Goal: Task Accomplishment & Management: Use online tool/utility

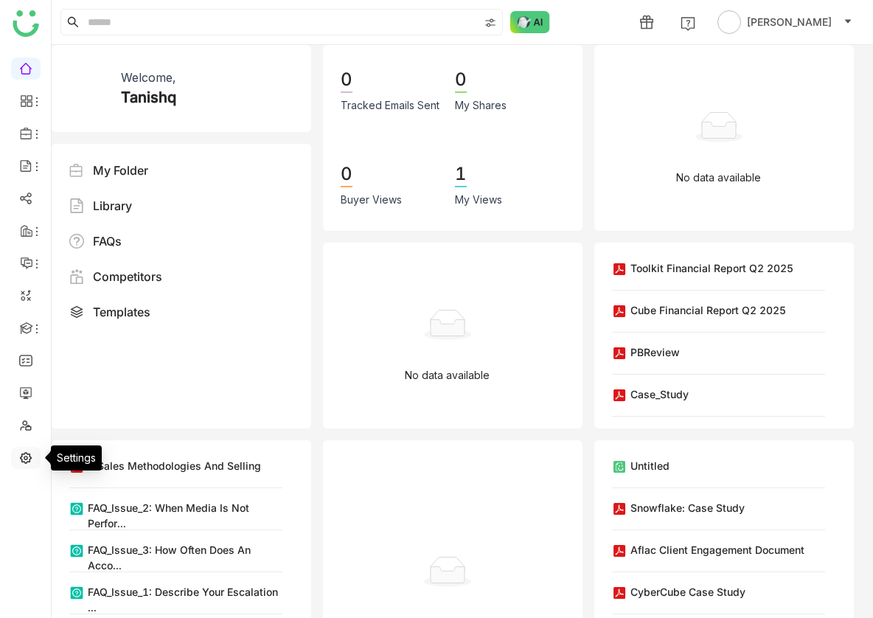
click at [27, 461] on link at bounding box center [25, 456] width 13 height 13
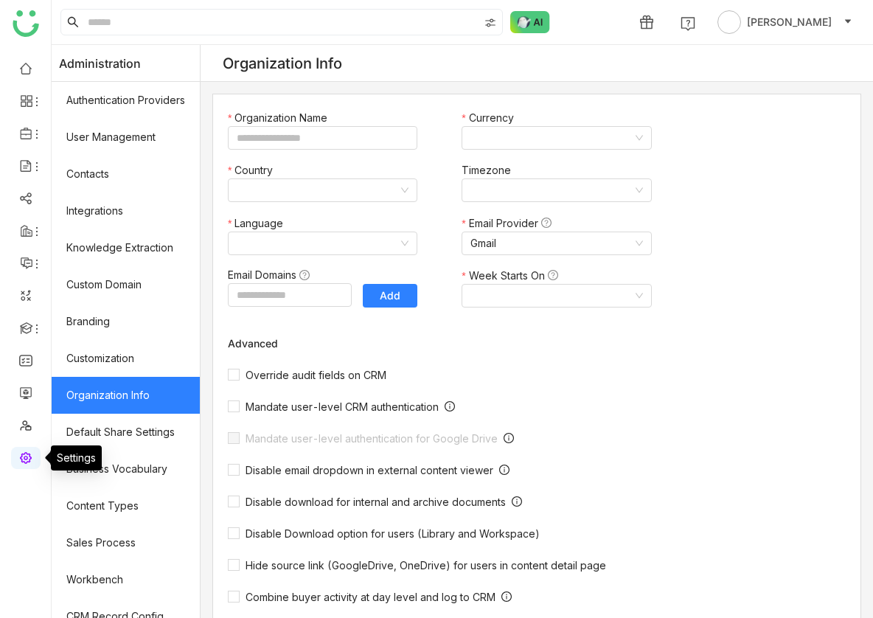
type input "*******"
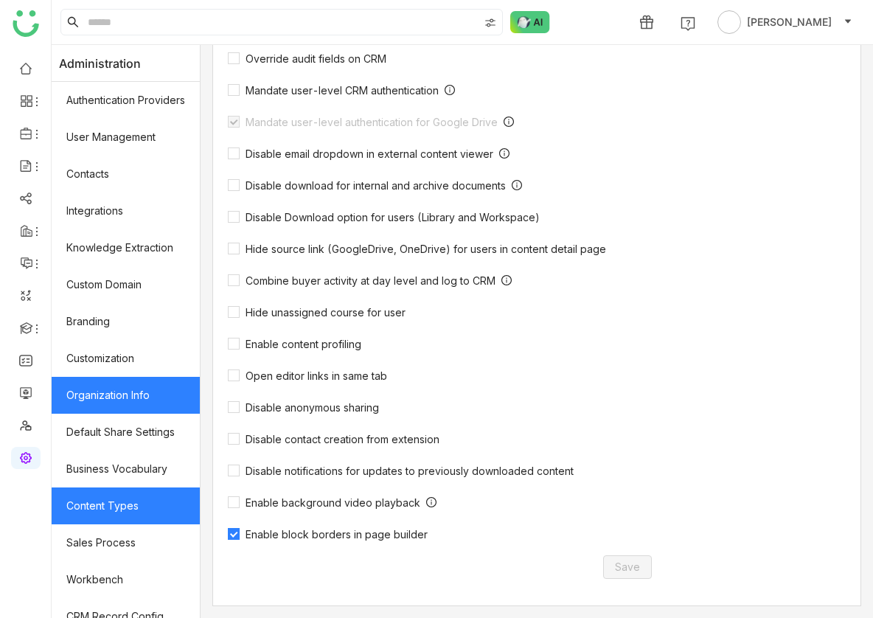
scroll to position [164, 0]
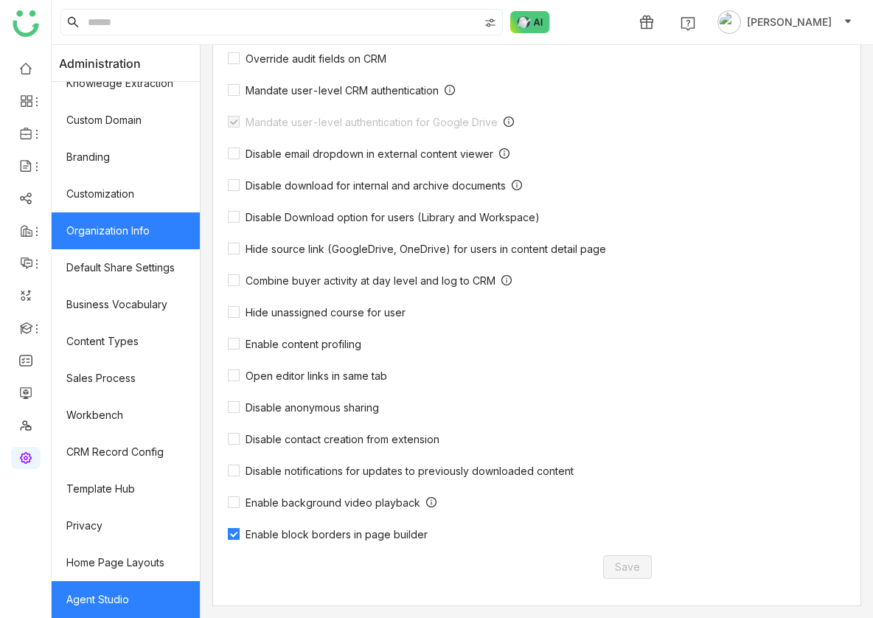
click at [107, 604] on link "Agent Studio" at bounding box center [126, 599] width 148 height 37
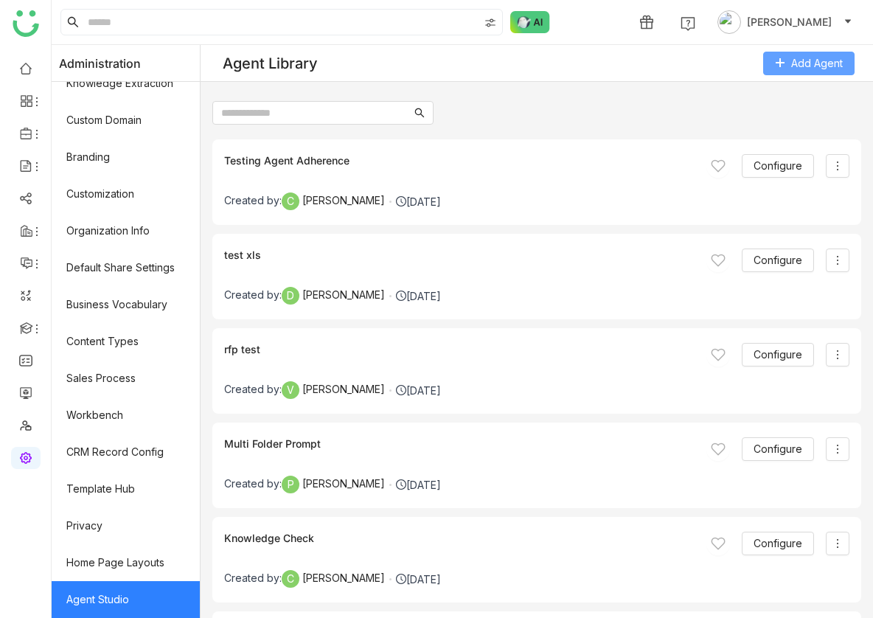
click at [797, 57] on span "Add Agent" at bounding box center [817, 63] width 52 height 16
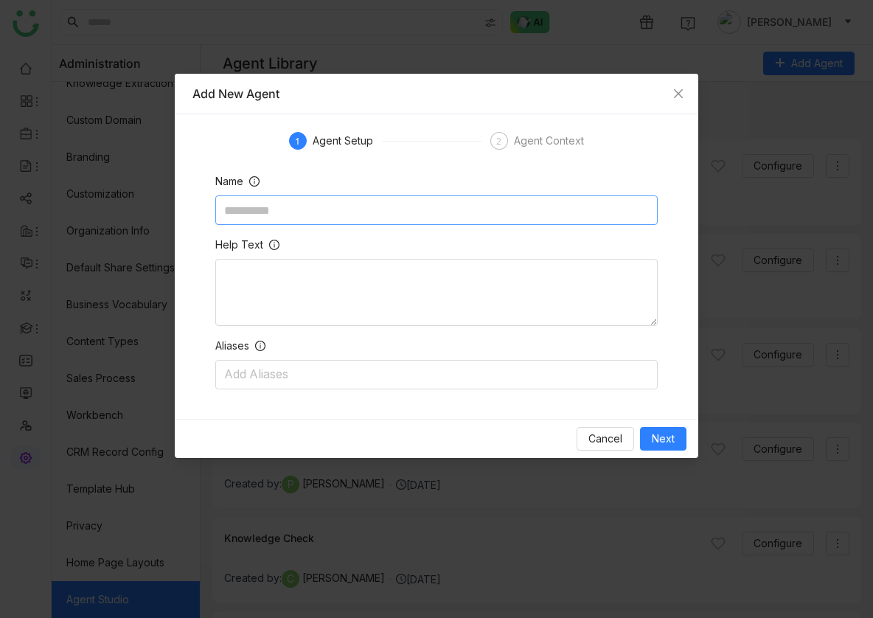
click at [503, 220] on input at bounding box center [436, 209] width 442 height 29
type input "**********"
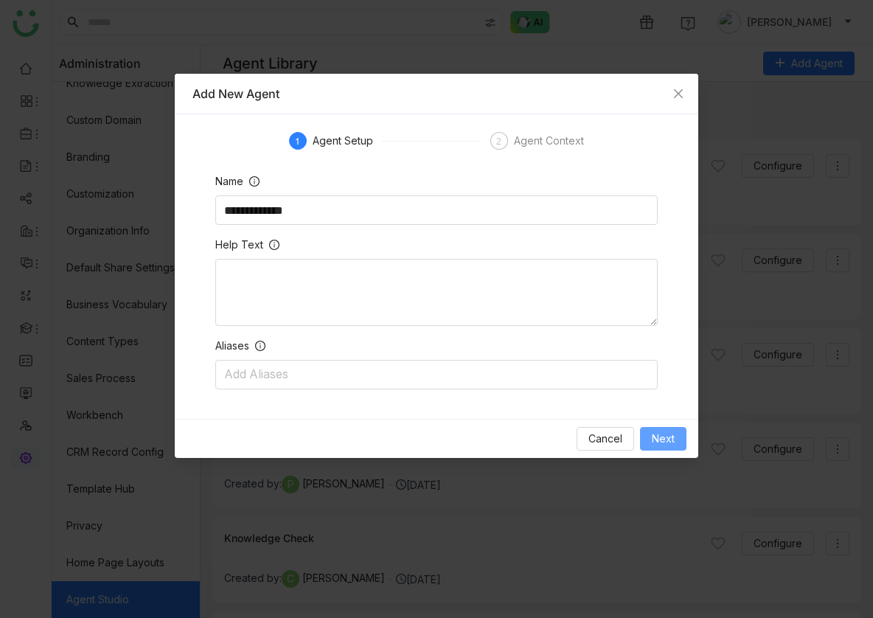
click at [661, 448] on button "Next" at bounding box center [663, 439] width 46 height 24
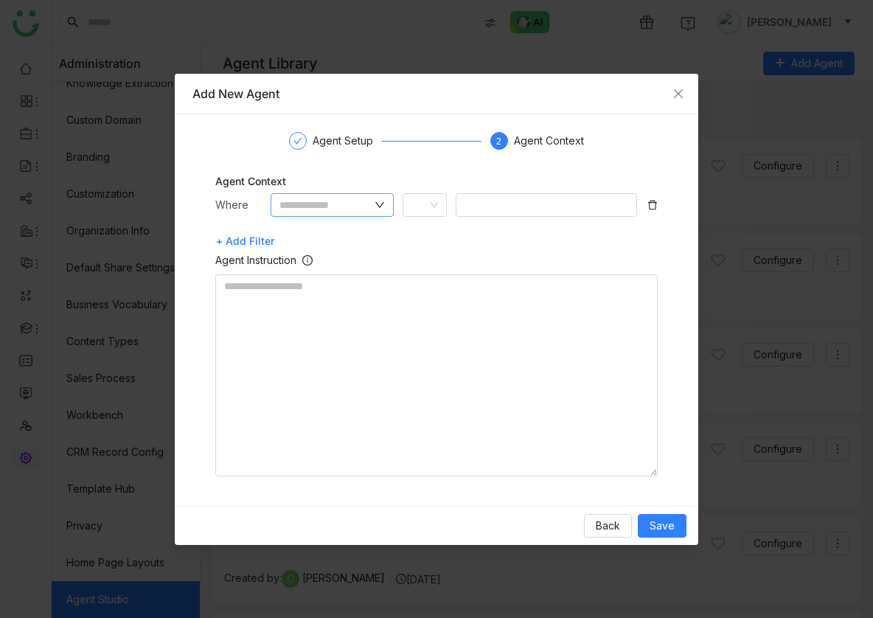
click at [344, 212] on input "text" at bounding box center [325, 205] width 93 height 16
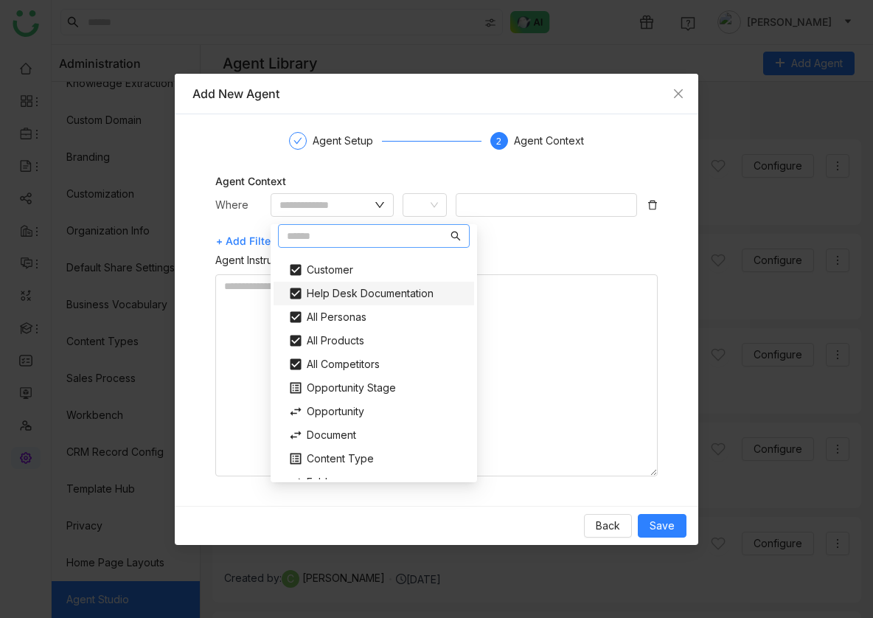
click at [366, 296] on div "Help Desk Documentation" at bounding box center [373, 294] width 189 height 24
type input "**********"
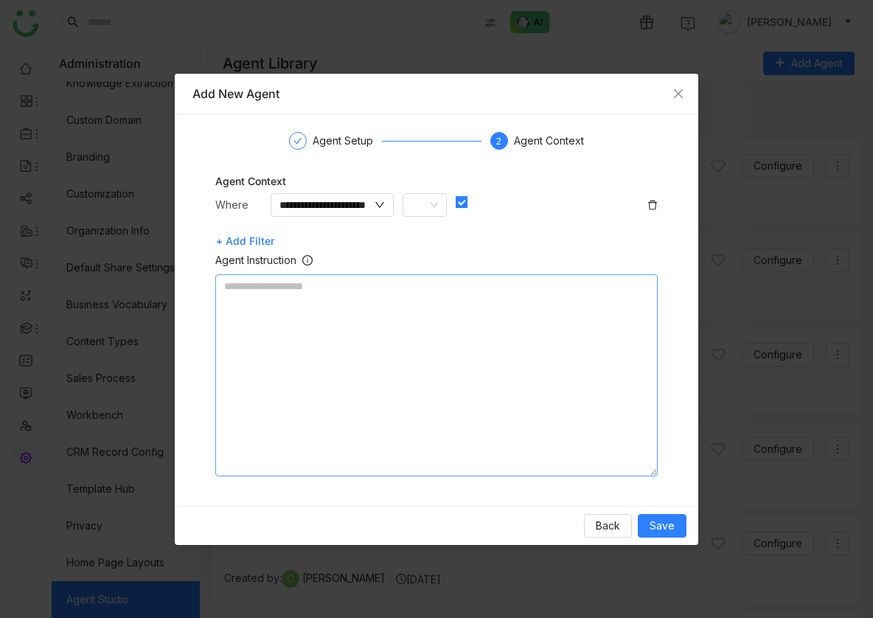
click at [361, 341] on textarea at bounding box center [436, 375] width 442 height 202
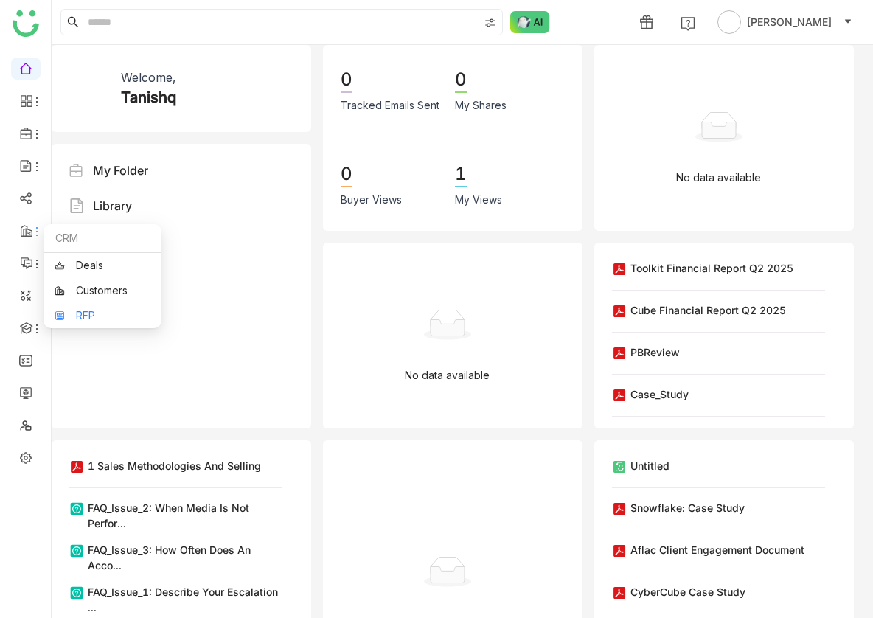
click at [83, 310] on link "RFP" at bounding box center [103, 315] width 96 height 10
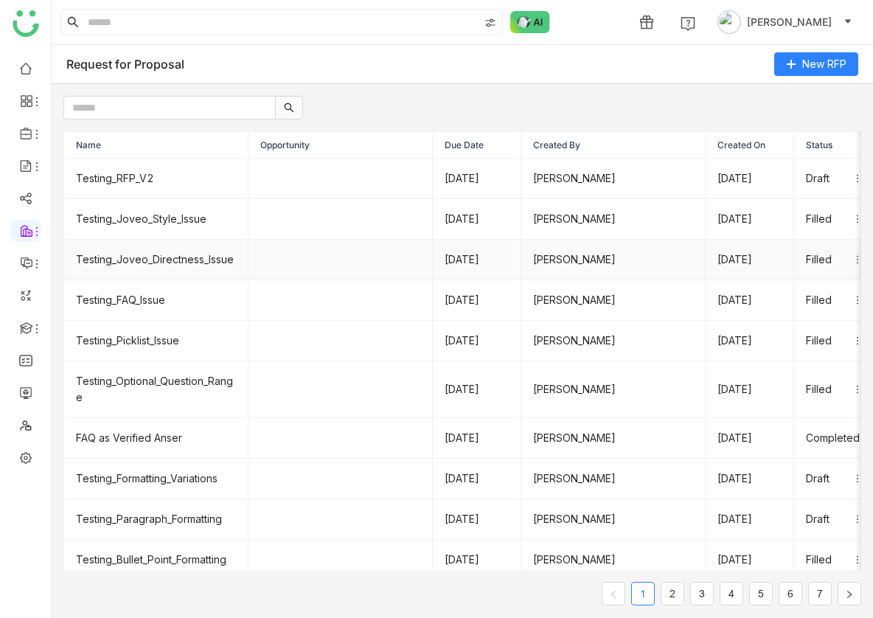
scroll to position [10, 0]
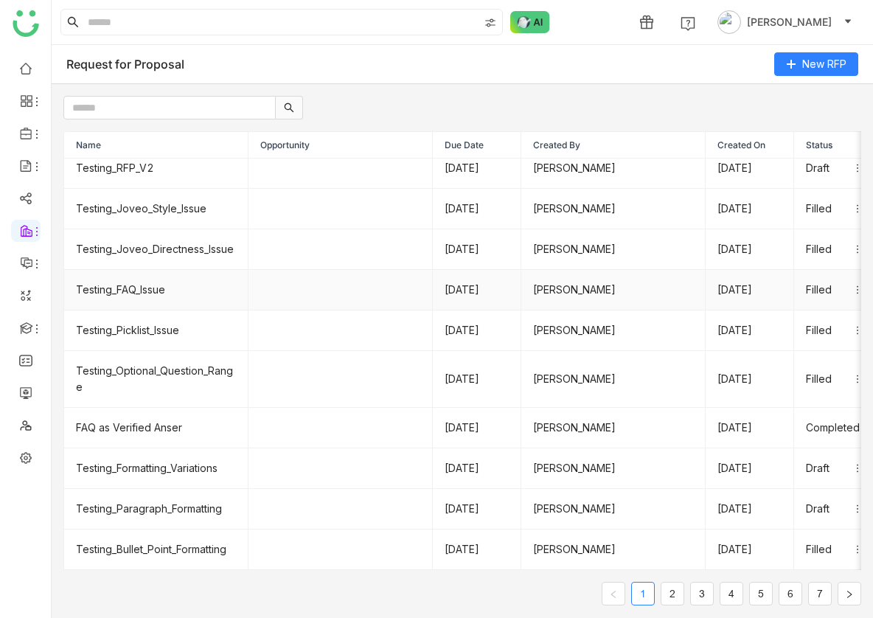
click at [140, 290] on td "Testing_FAQ_Issue" at bounding box center [156, 290] width 184 height 41
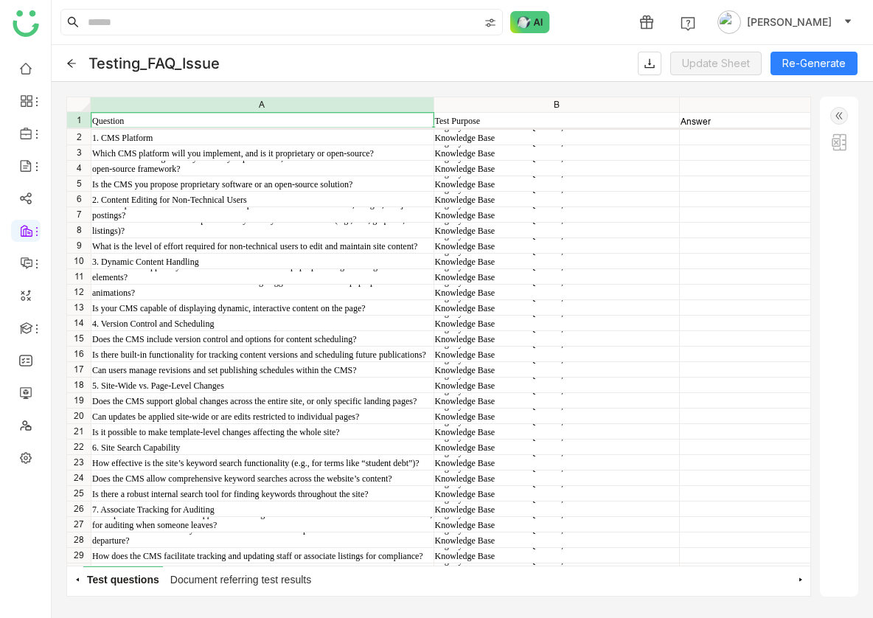
click at [70, 66] on icon at bounding box center [71, 63] width 10 height 10
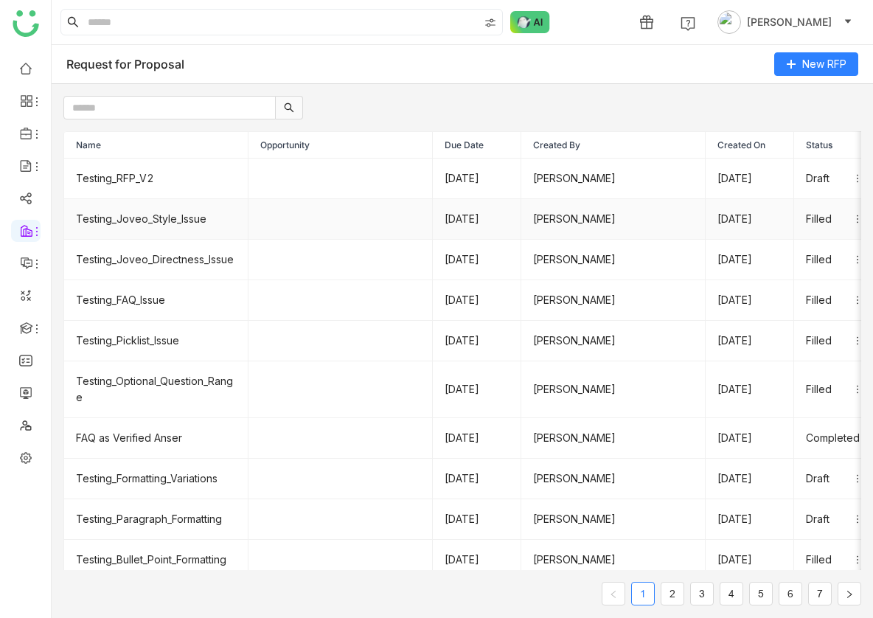
scroll to position [10, 0]
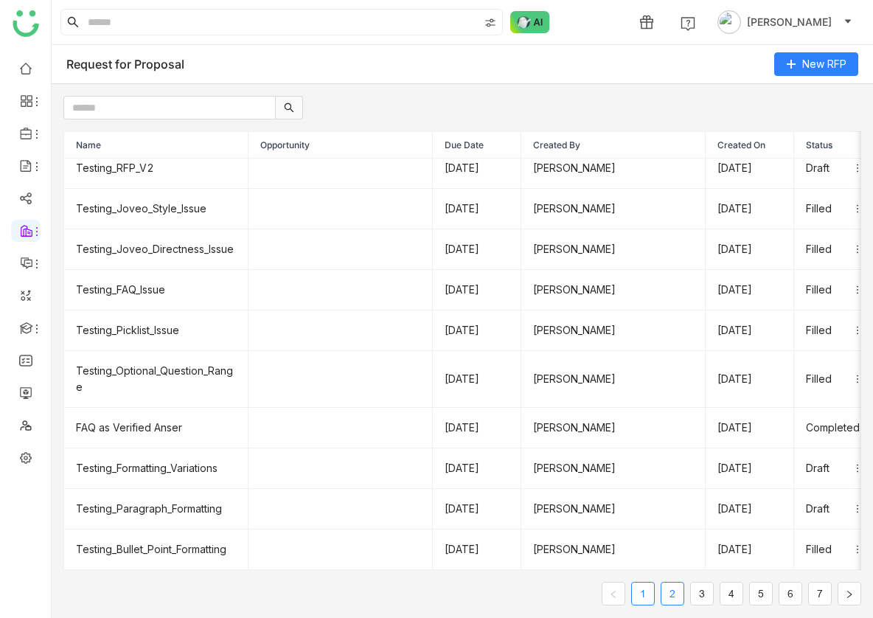
click at [667, 596] on link "2" at bounding box center [672, 593] width 22 height 22
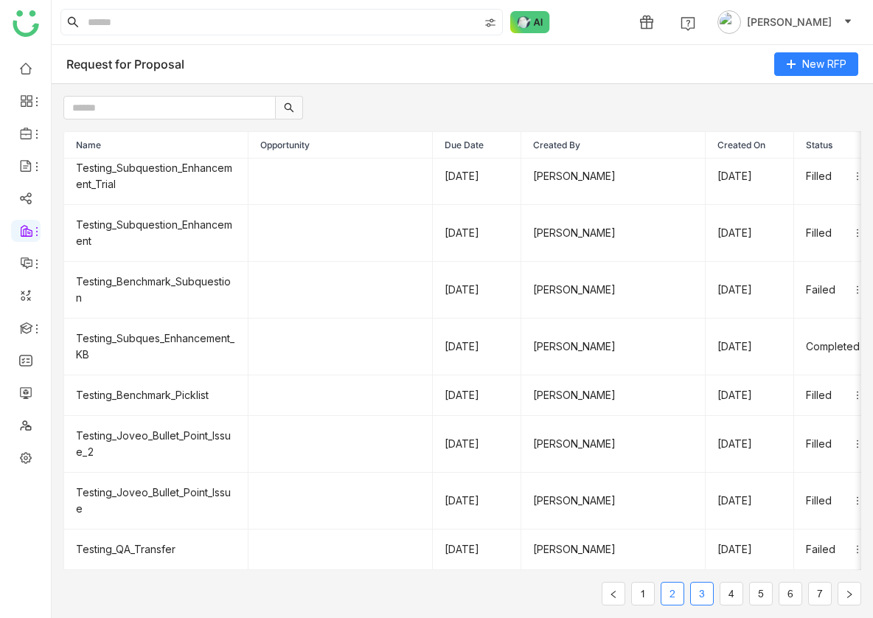
click at [696, 591] on link "3" at bounding box center [702, 593] width 22 height 22
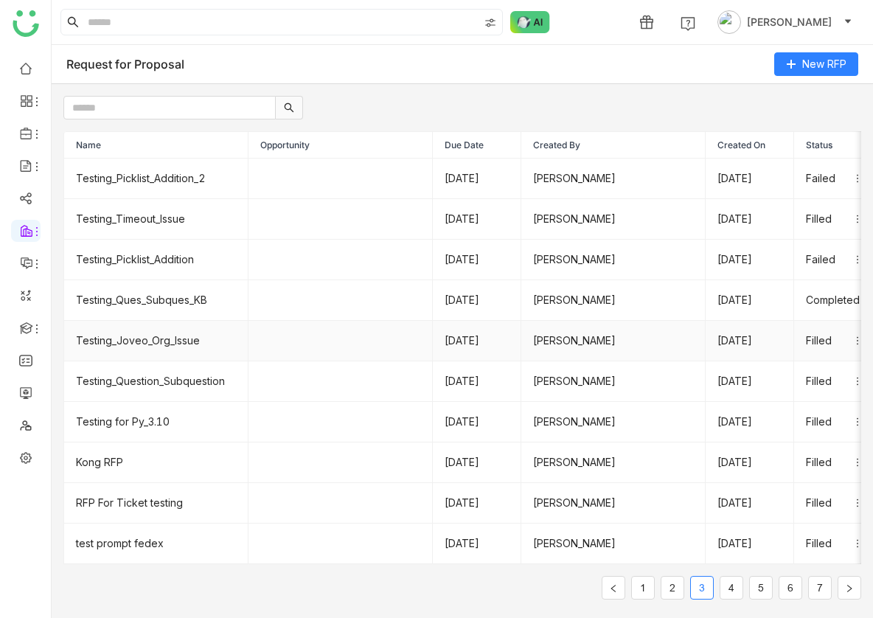
click at [188, 333] on td "Testing_Joveo_Org_Issue" at bounding box center [156, 341] width 184 height 41
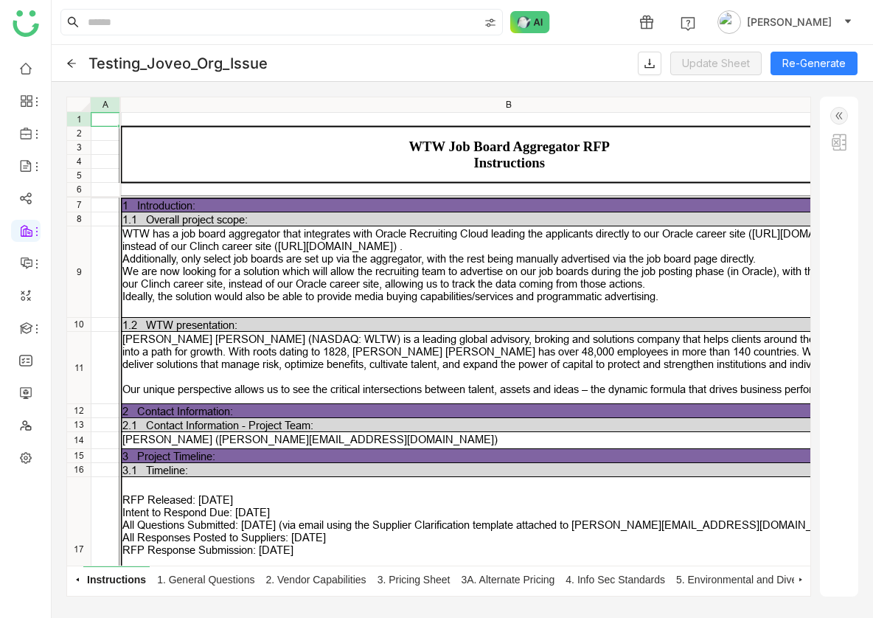
click at [77, 60] on div "Testing_Joveo_Org_Issue Update Sheet Re-Generate" at bounding box center [462, 63] width 821 height 37
click at [76, 60] on icon at bounding box center [71, 63] width 10 height 10
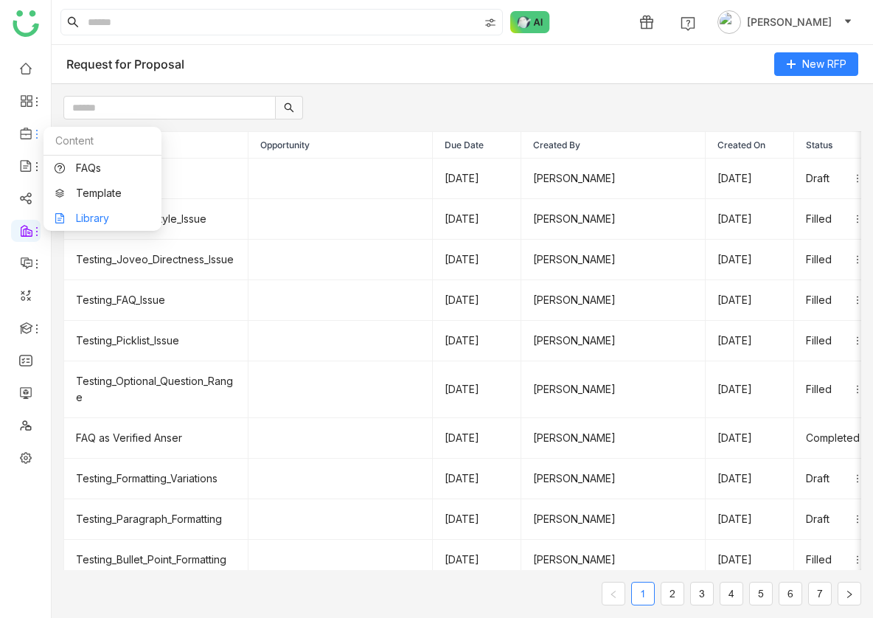
click at [88, 220] on link "Library" at bounding box center [103, 218] width 96 height 10
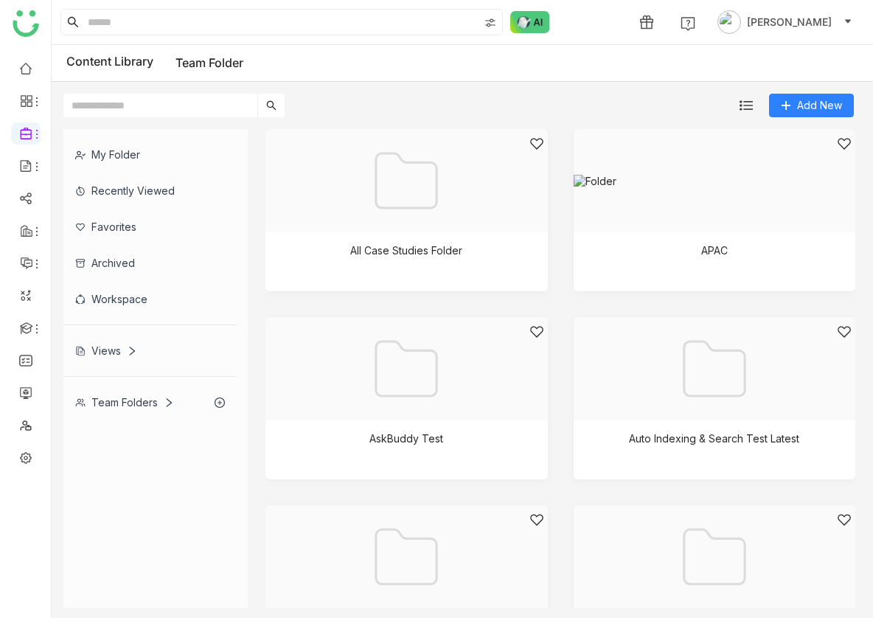
click at [791, 108] on button "Add New" at bounding box center [811, 106] width 85 height 24
click at [796, 135] on button "Folder" at bounding box center [804, 136] width 53 height 16
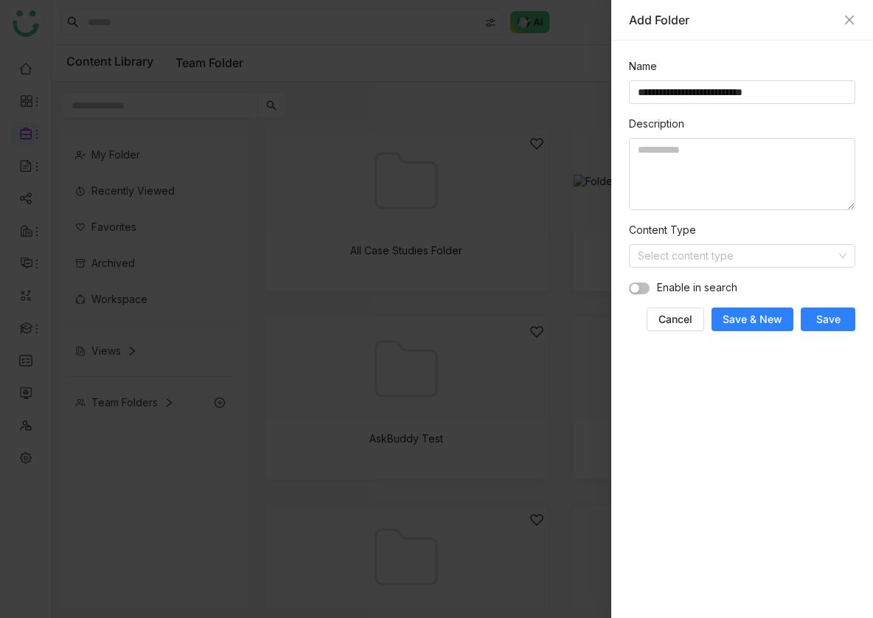
type input "**********"
click at [817, 312] on span "Save" at bounding box center [828, 319] width 24 height 15
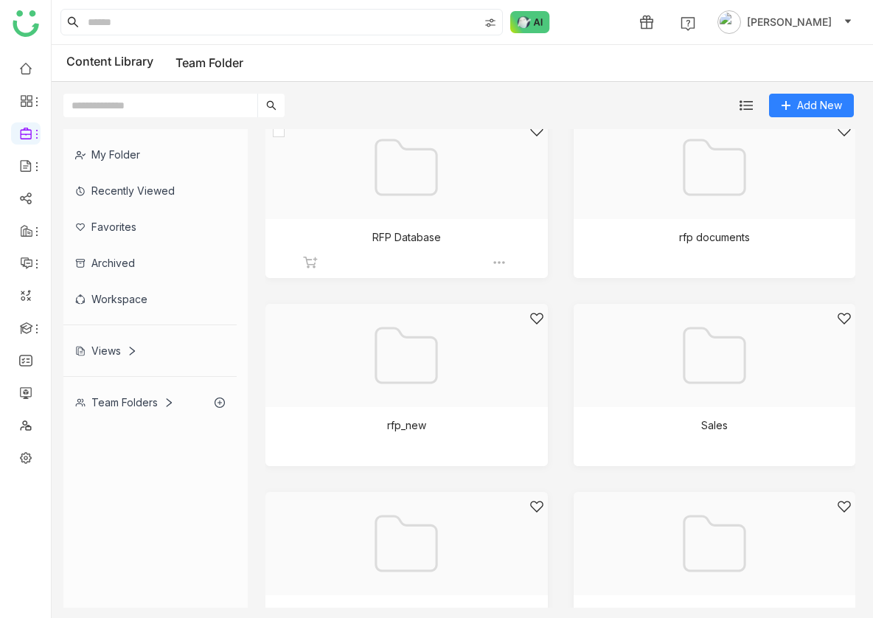
scroll to position [3375, 0]
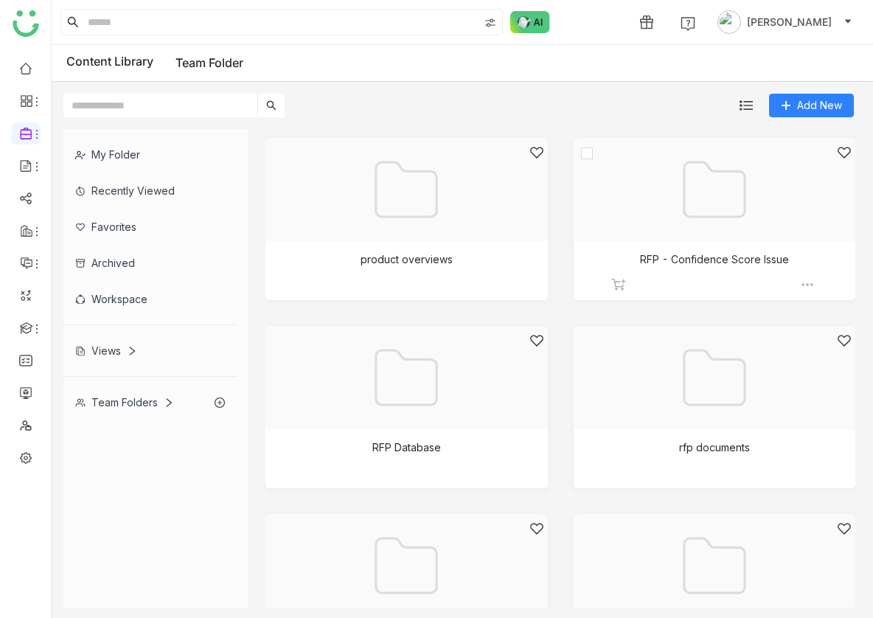
click at [646, 194] on div at bounding box center [709, 207] width 257 height 125
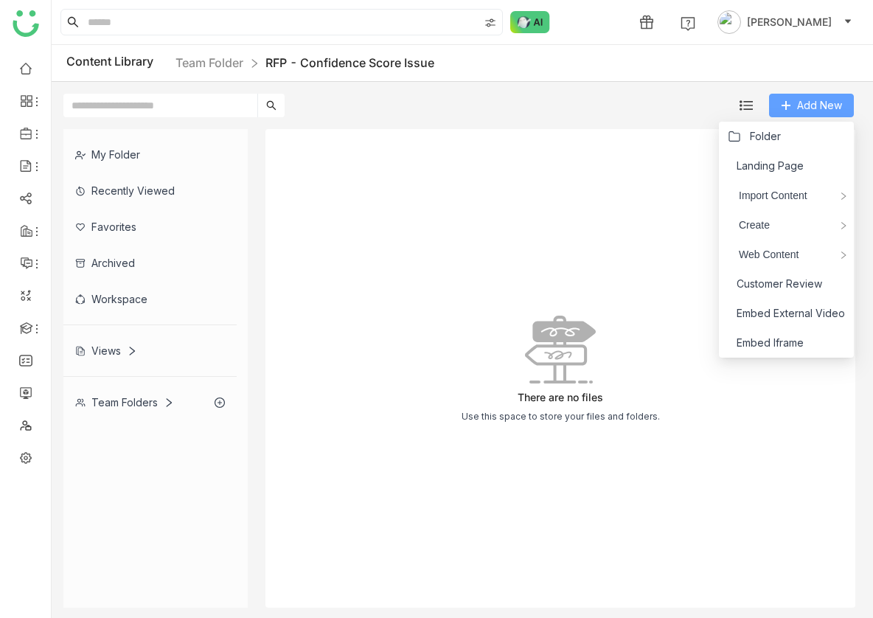
click at [803, 102] on span "Add New" at bounding box center [819, 105] width 45 height 16
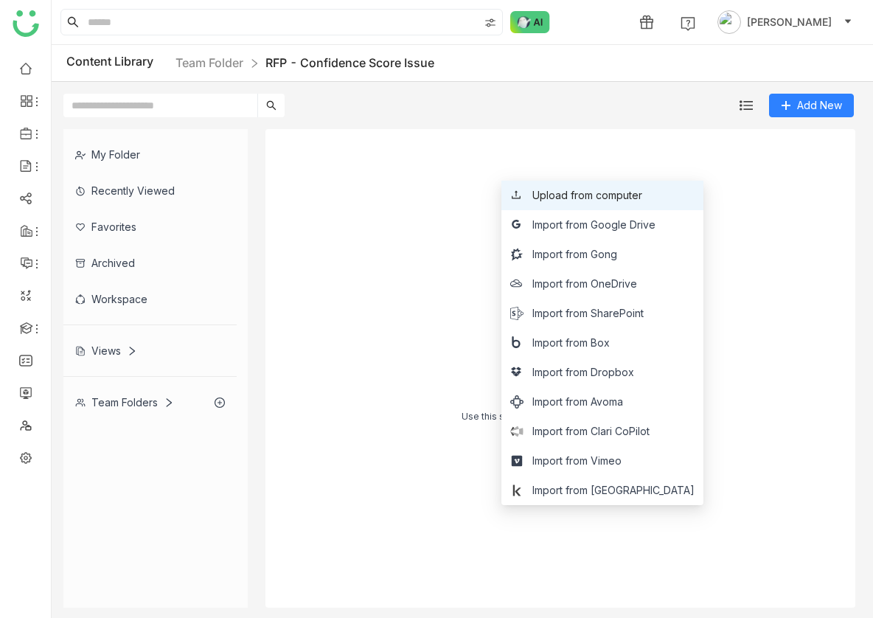
click at [639, 203] on li "Upload from computer" at bounding box center [602, 195] width 202 height 29
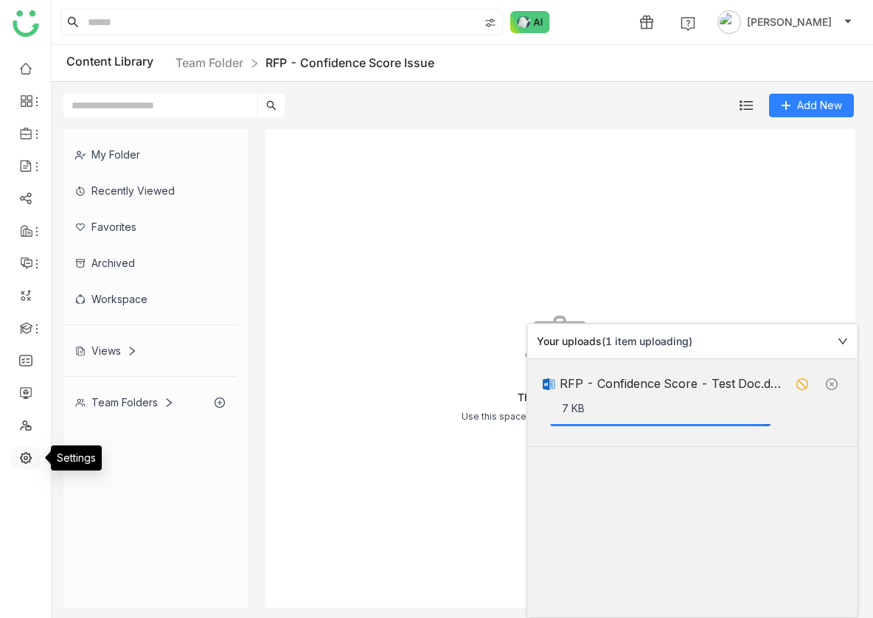
click at [24, 457] on link at bounding box center [25, 456] width 13 height 13
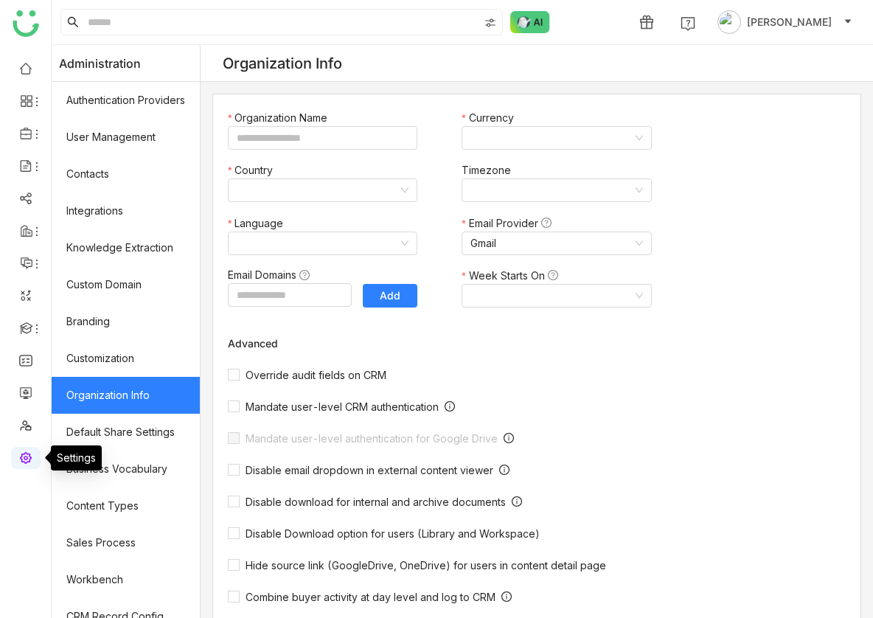
type input "*******"
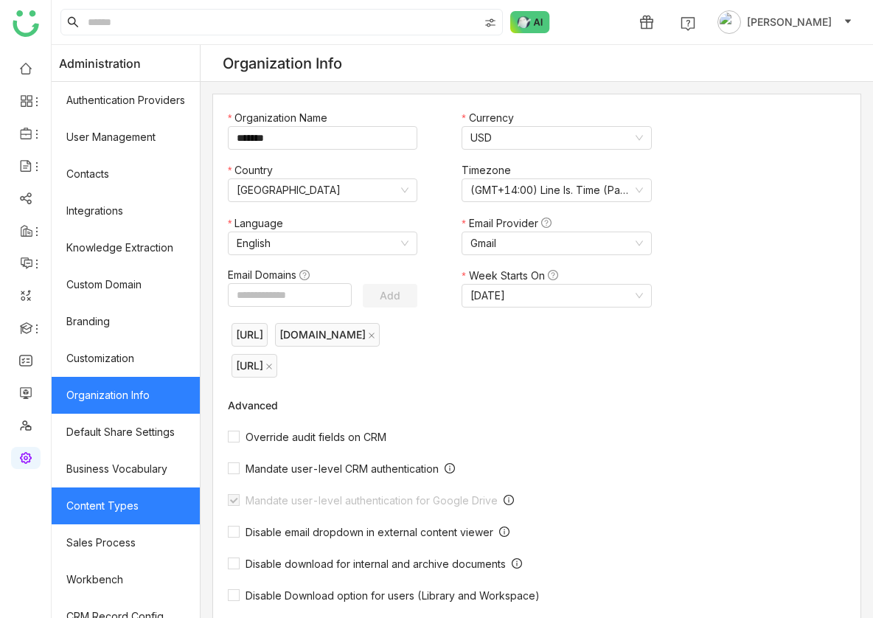
scroll to position [164, 0]
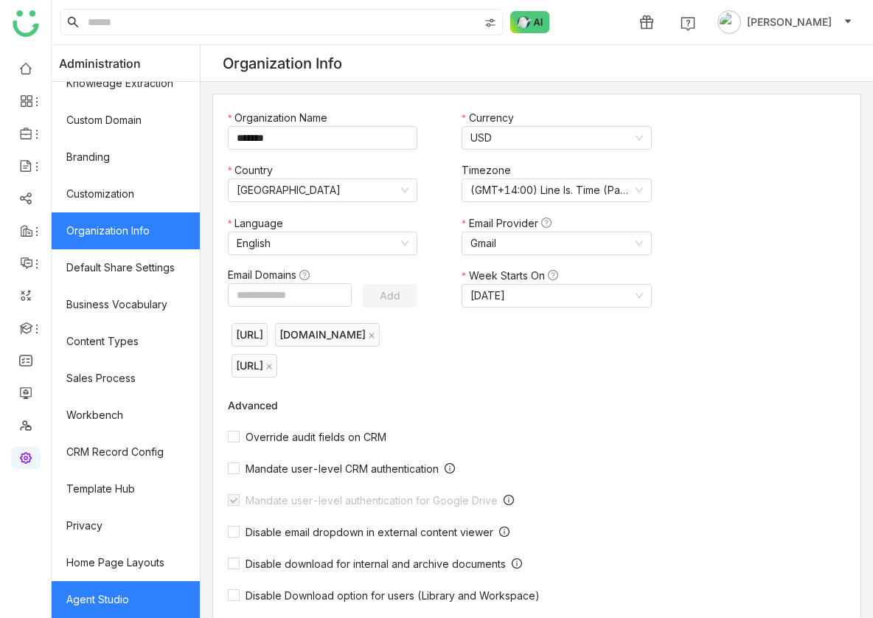
click at [153, 596] on link "Agent Studio" at bounding box center [126, 599] width 148 height 37
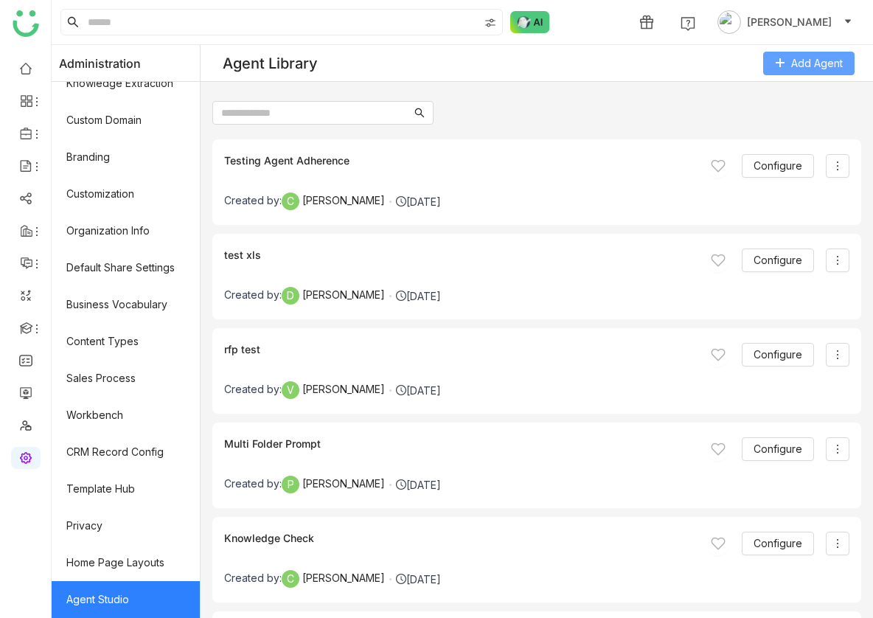
click at [798, 57] on span "Add Agent" at bounding box center [817, 63] width 52 height 16
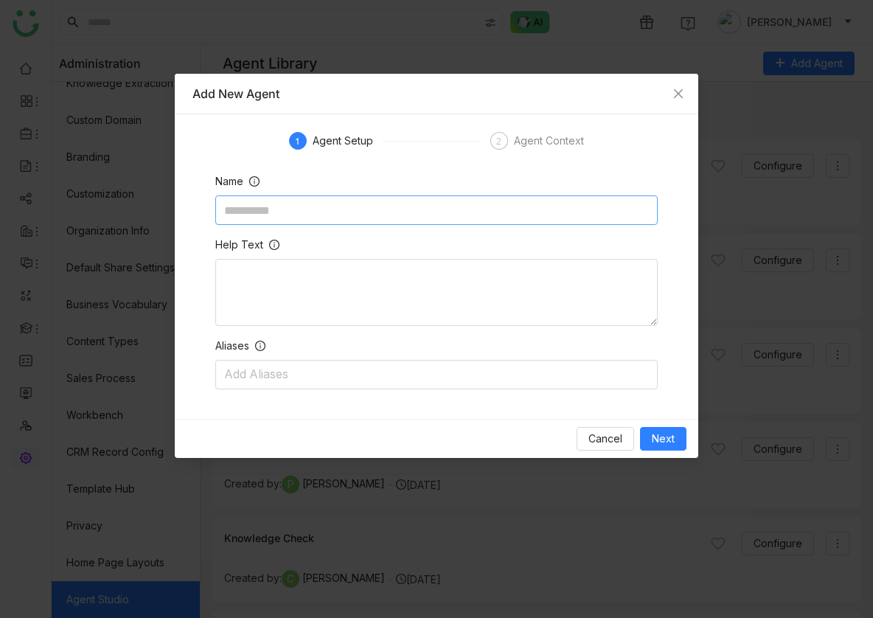
click at [318, 209] on input at bounding box center [436, 209] width 442 height 29
type input "**********"
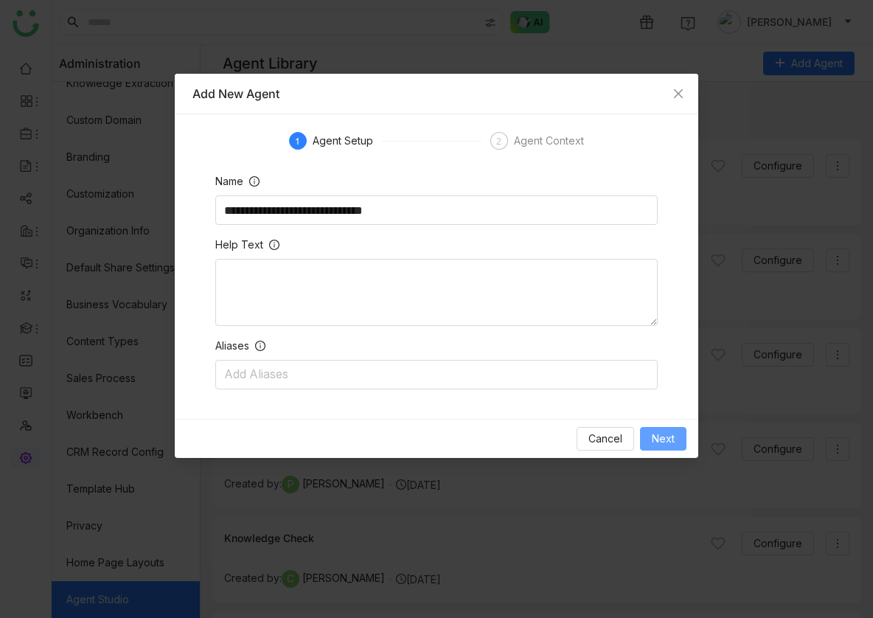
click at [664, 437] on span "Next" at bounding box center [663, 439] width 23 height 16
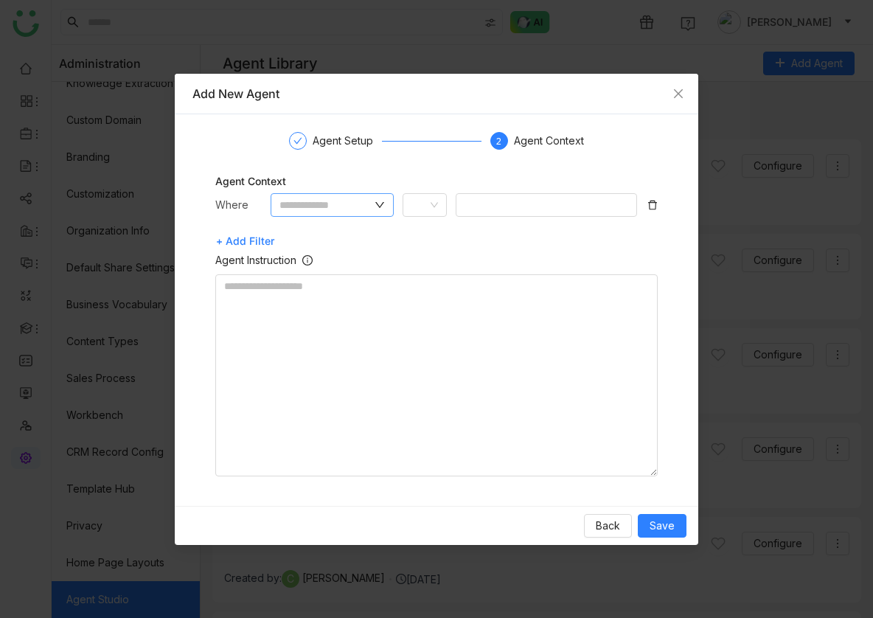
click at [354, 209] on input "text" at bounding box center [325, 205] width 93 height 16
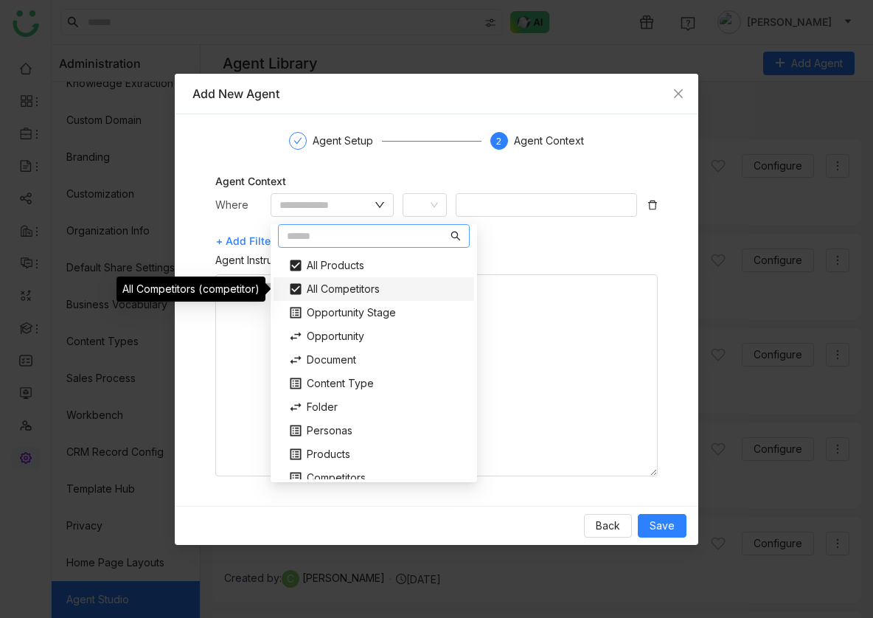
scroll to position [109, 0]
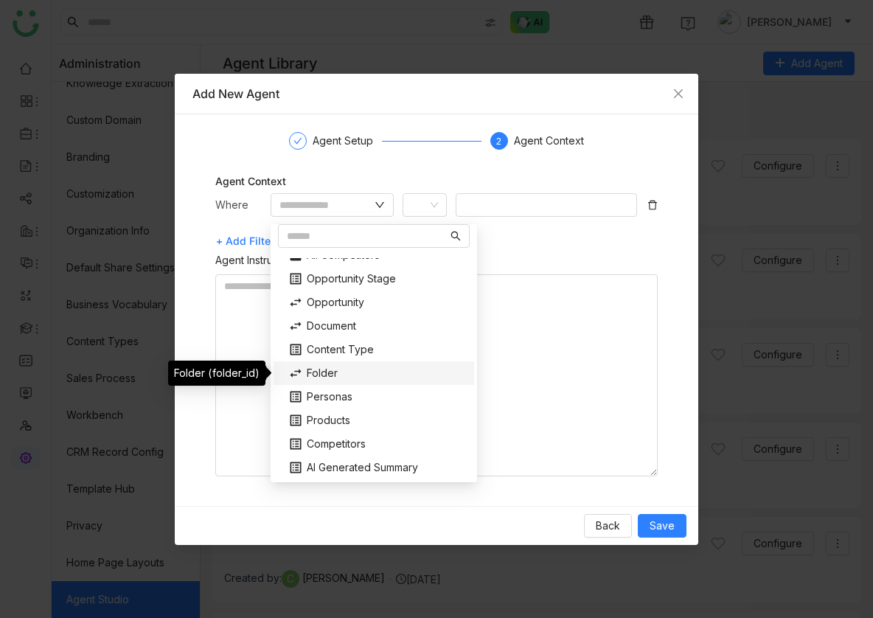
click at [378, 367] on div "Folder" at bounding box center [373, 373] width 189 height 24
type input "******"
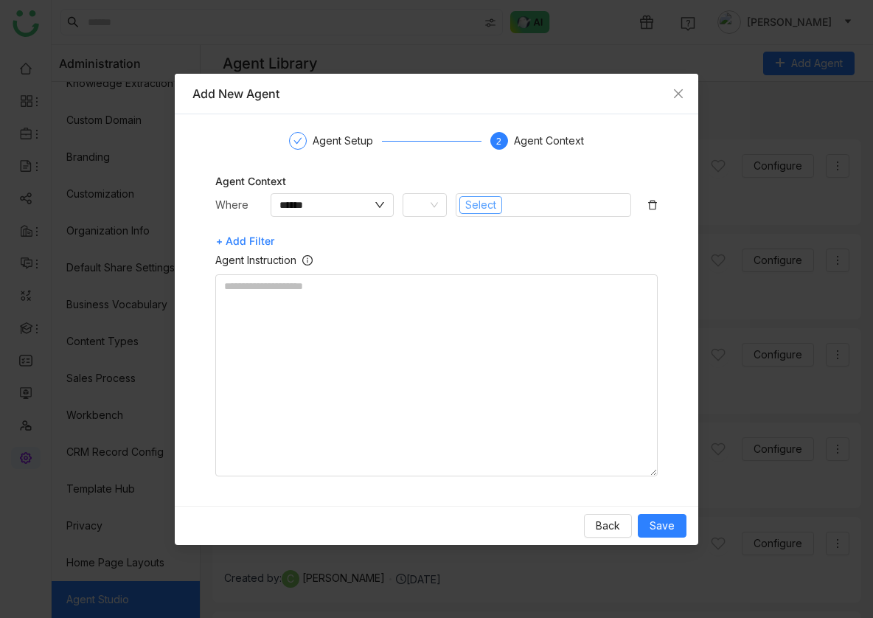
click at [470, 200] on span "Select" at bounding box center [480, 205] width 31 height 16
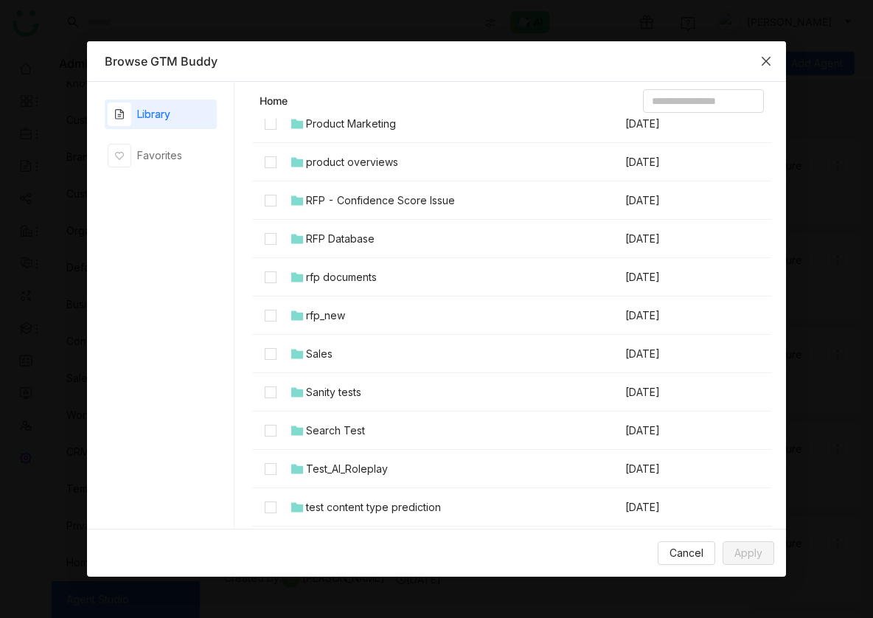
scroll to position [1334, 0]
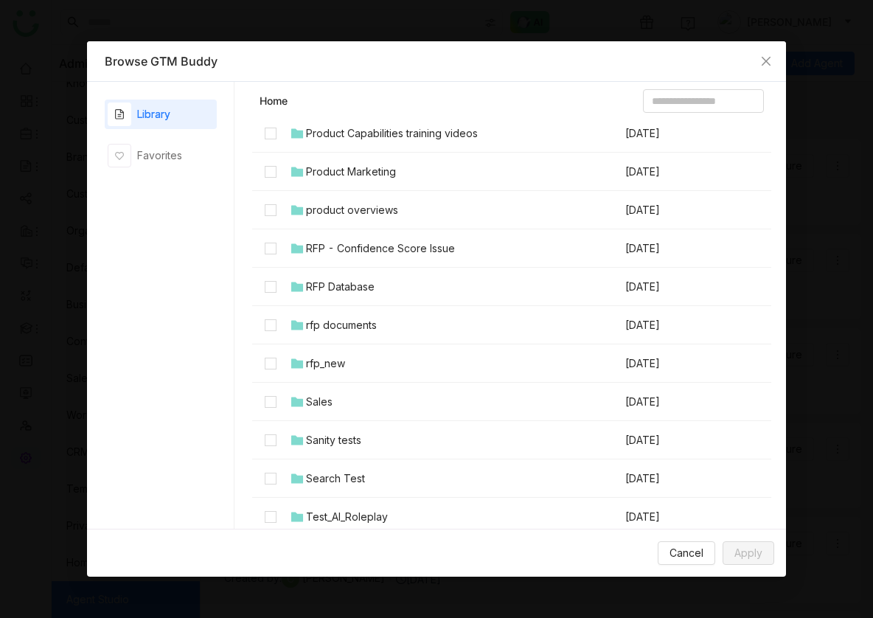
click at [363, 255] on div "RFP - Confidence Score Issue" at bounding box center [380, 248] width 149 height 16
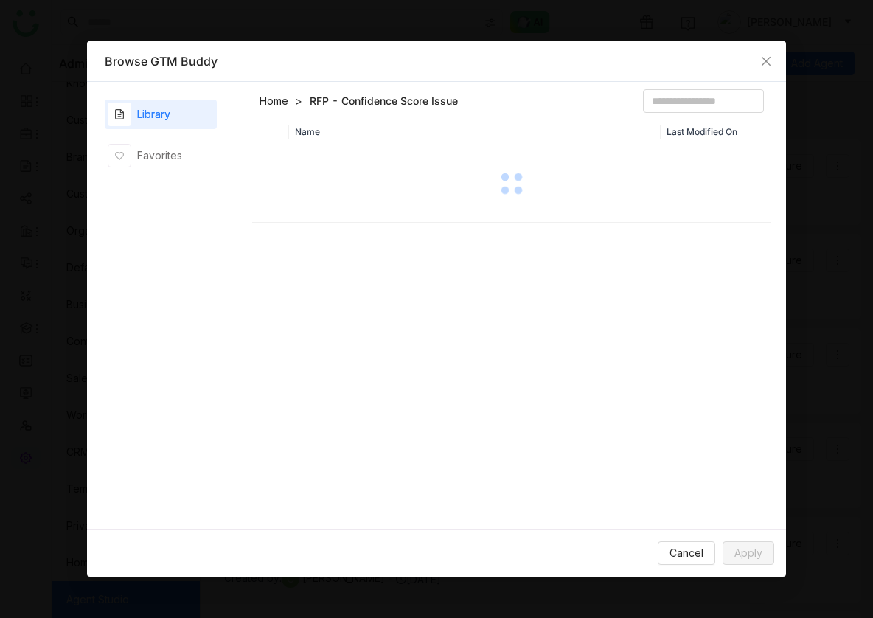
scroll to position [0, 0]
click at [280, 101] on link "Home" at bounding box center [274, 101] width 29 height 15
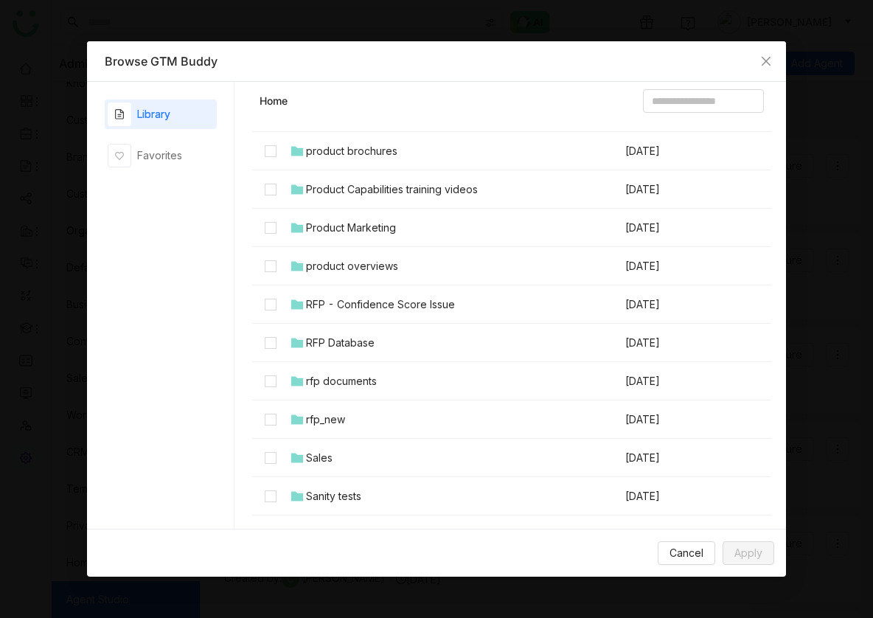
scroll to position [1277, 0]
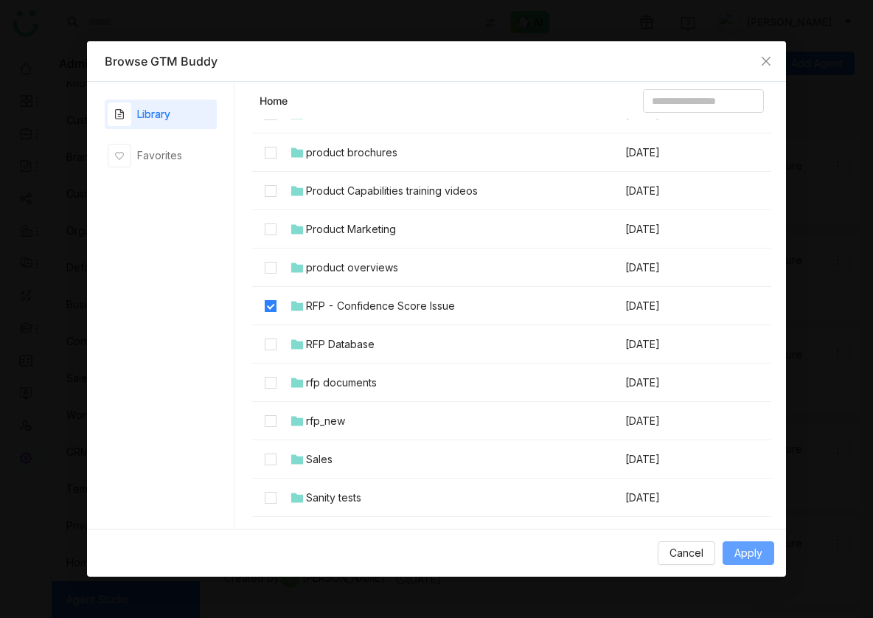
click at [744, 558] on span "Apply" at bounding box center [748, 553] width 28 height 16
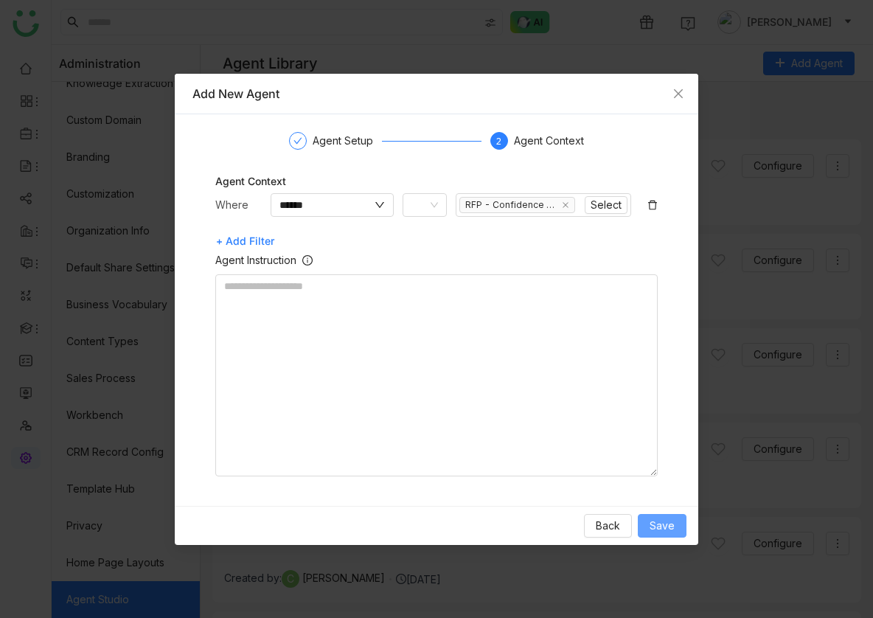
click at [653, 529] on span "Save" at bounding box center [662, 526] width 25 height 16
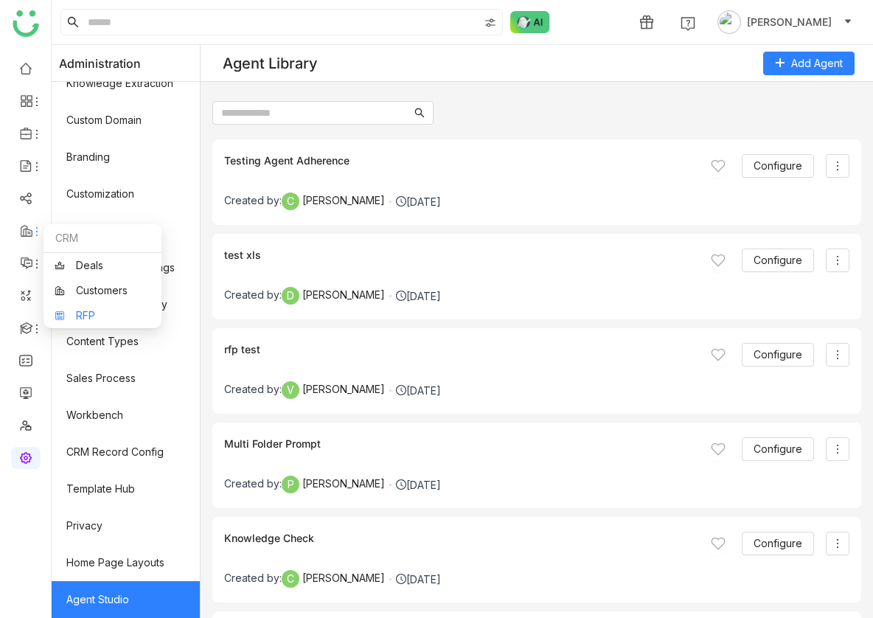
click at [88, 310] on link "RFP" at bounding box center [103, 315] width 96 height 10
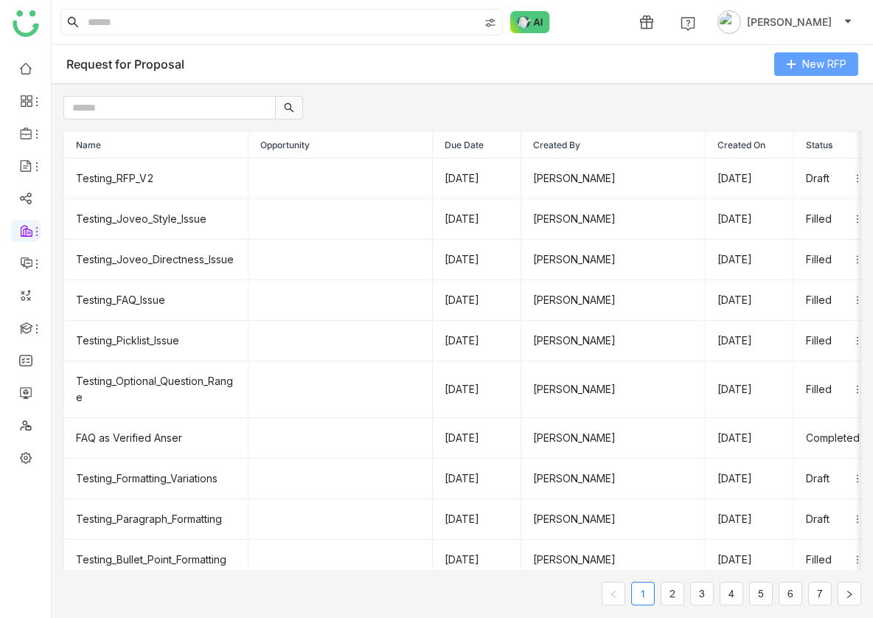
click at [801, 62] on button "New RFP" at bounding box center [816, 64] width 84 height 24
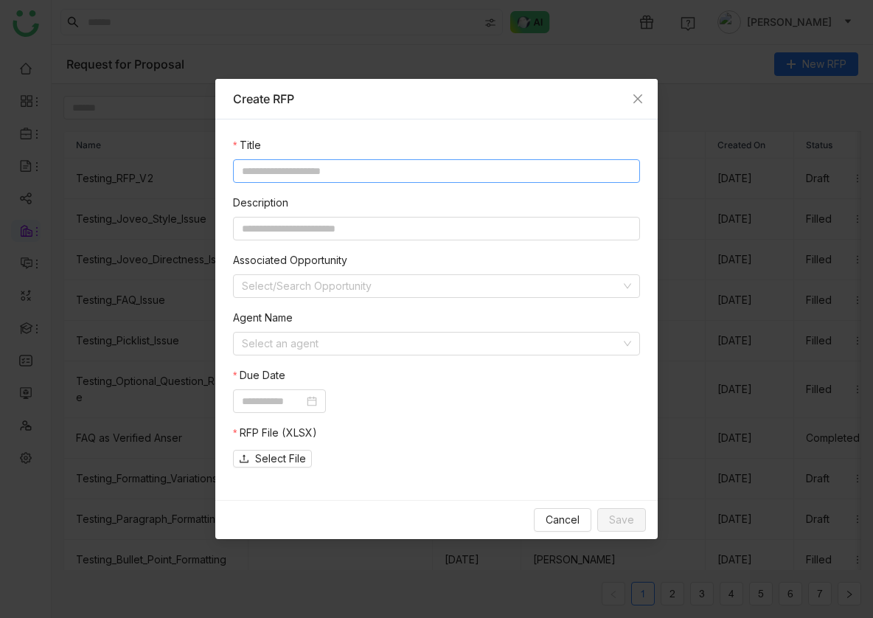
click at [507, 163] on input at bounding box center [436, 171] width 407 height 24
type input "**********"
click at [307, 352] on input at bounding box center [431, 344] width 379 height 22
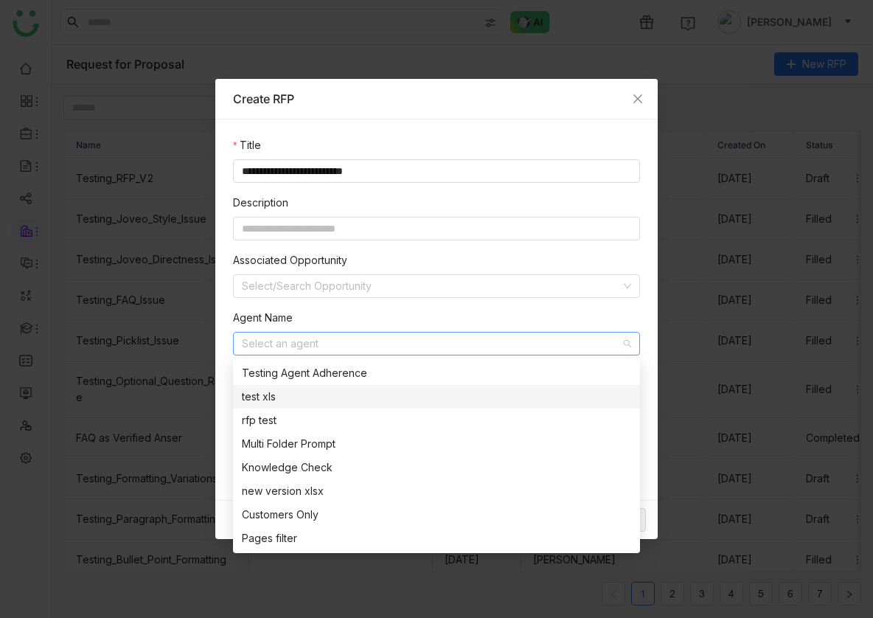
scroll to position [1156, 0]
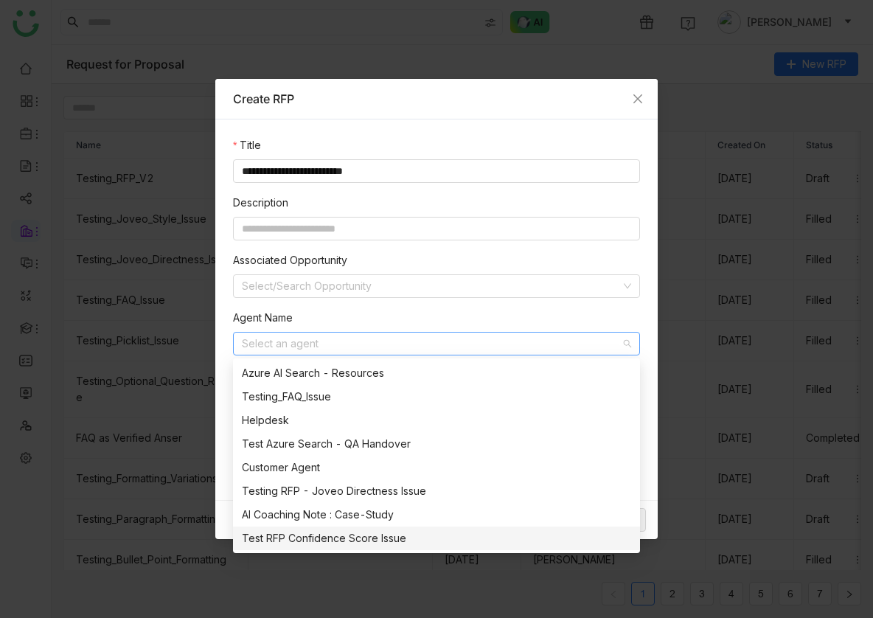
click at [391, 535] on div "Test RFP Confidence Score Issue" at bounding box center [436, 538] width 389 height 16
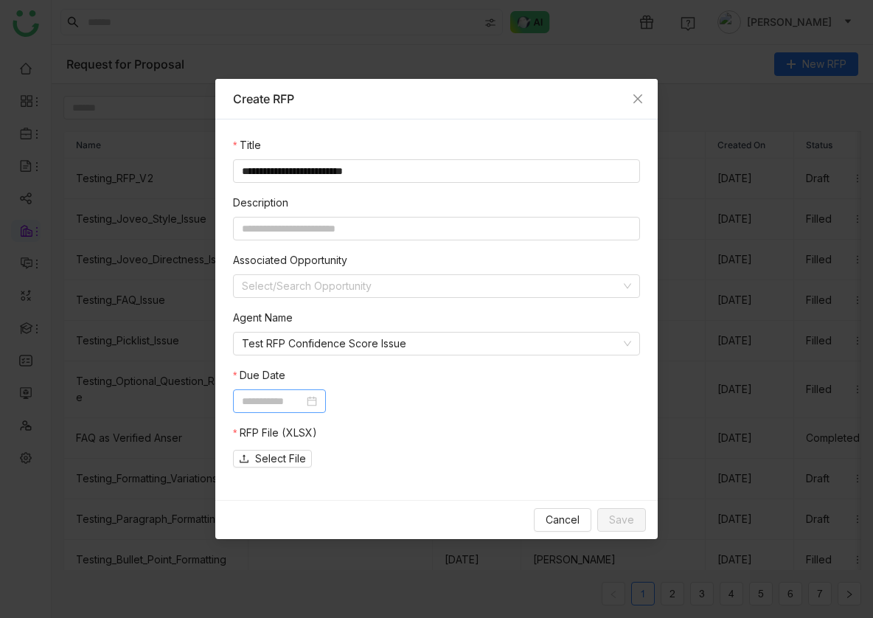
click at [286, 408] on input at bounding box center [273, 401] width 62 height 16
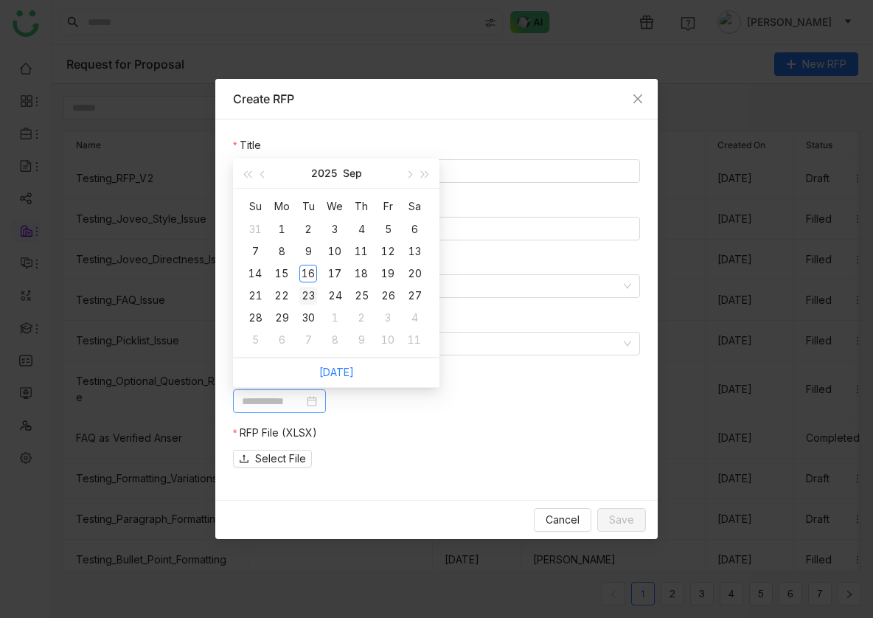
click at [310, 294] on div "23" at bounding box center [308, 296] width 18 height 18
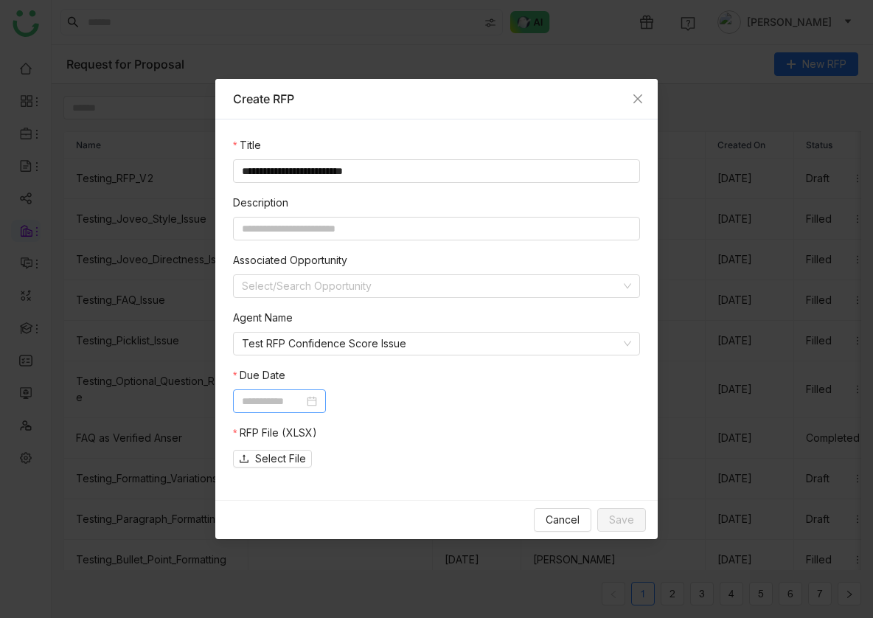
type input "**********"
click at [291, 452] on span "Select File" at bounding box center [280, 458] width 51 height 16
click at [630, 516] on span "Save" at bounding box center [621, 520] width 25 height 16
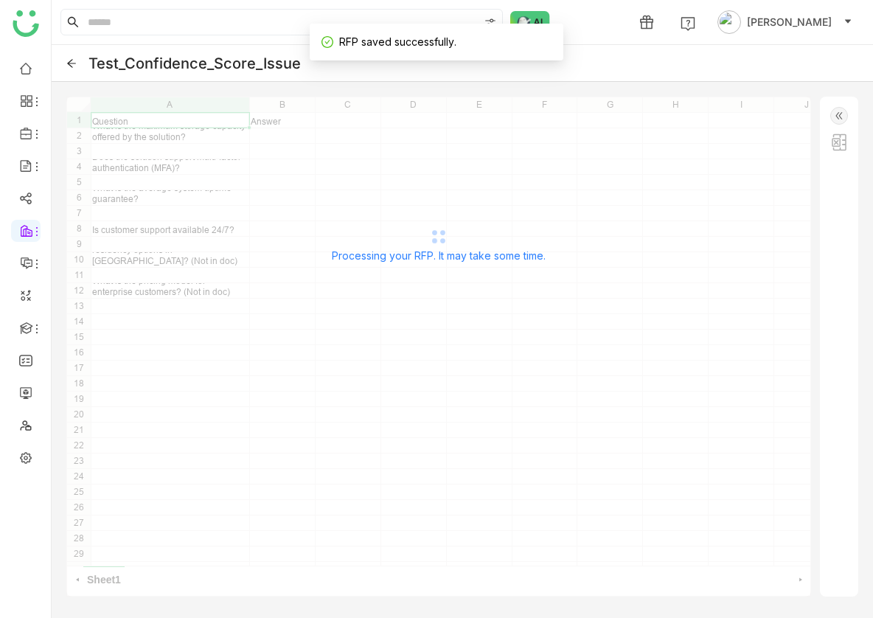
click at [836, 112] on img at bounding box center [839, 116] width 18 height 18
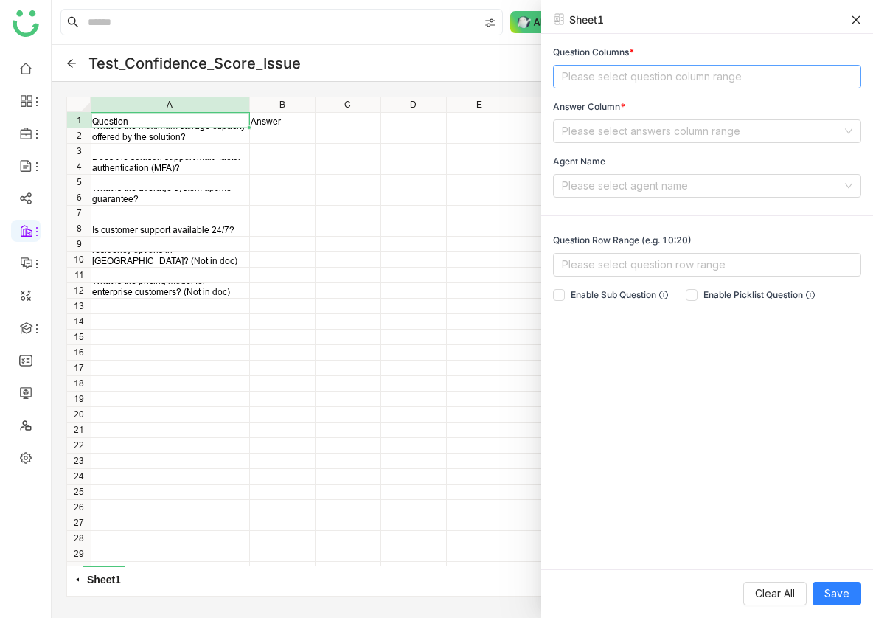
click at [603, 71] on nz-select-top-control "Please select question column range" at bounding box center [707, 77] width 308 height 24
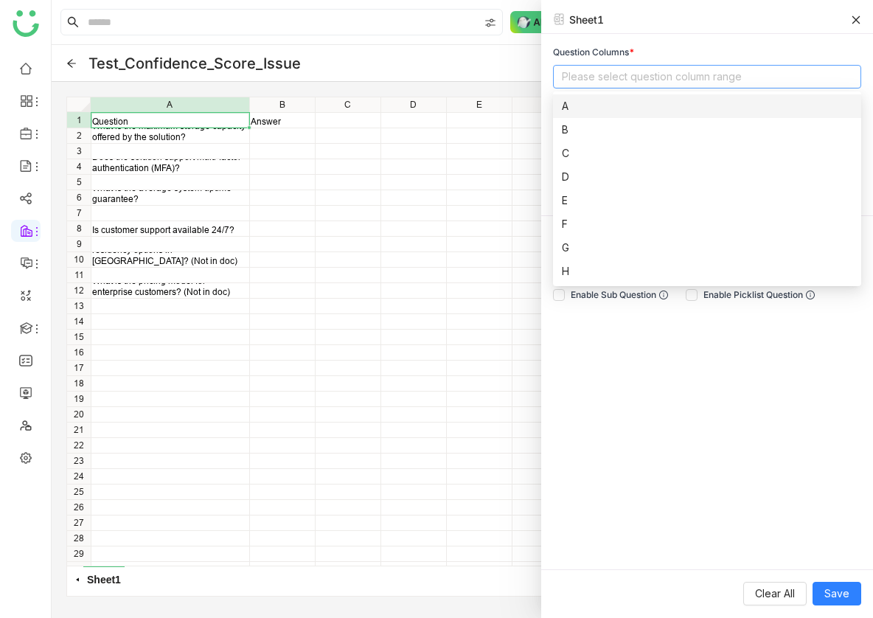
click at [600, 107] on div "A" at bounding box center [707, 106] width 290 height 16
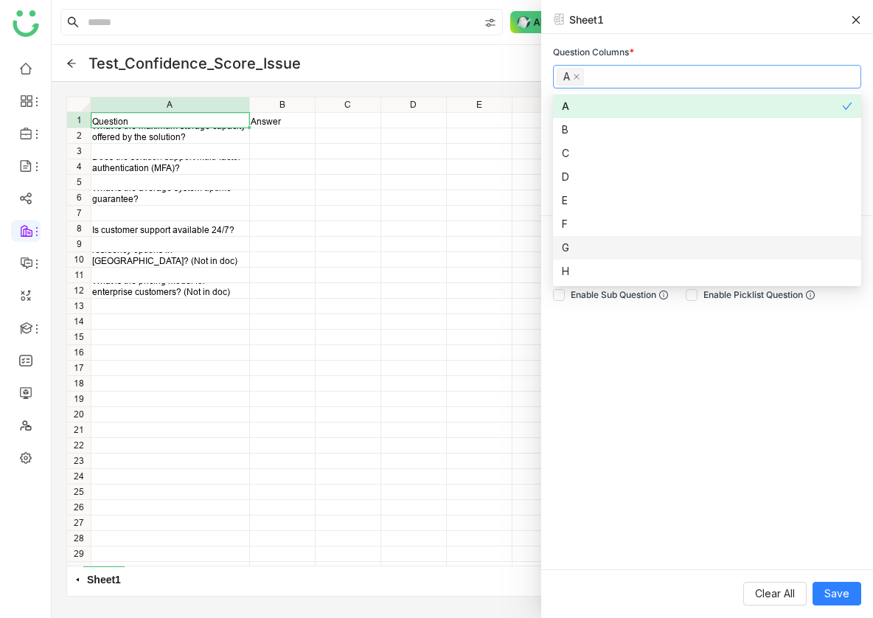
click at [611, 385] on div "Question Columns * A Answer Column * Please select answers column range Agent N…" at bounding box center [707, 301] width 332 height 535
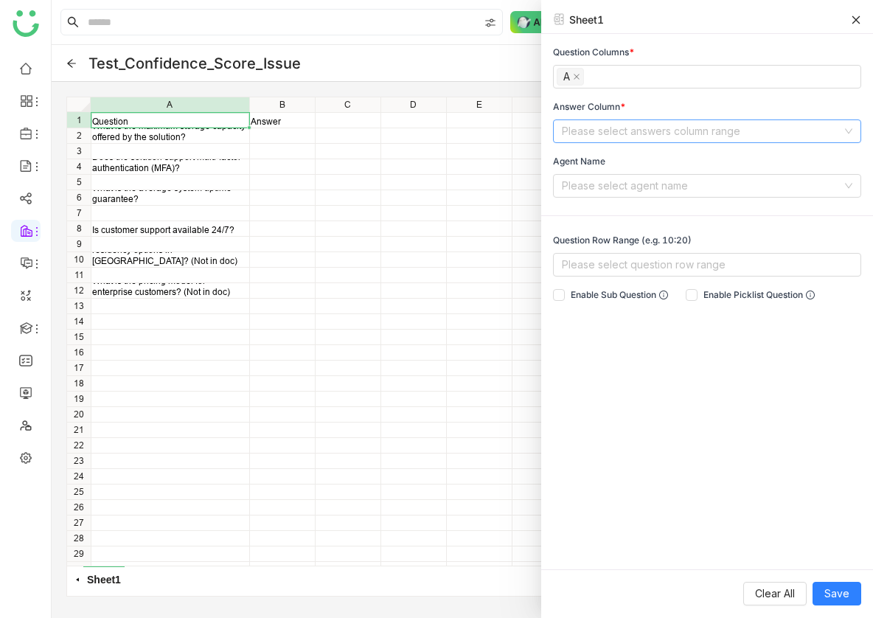
click at [623, 133] on input at bounding box center [702, 131] width 280 height 22
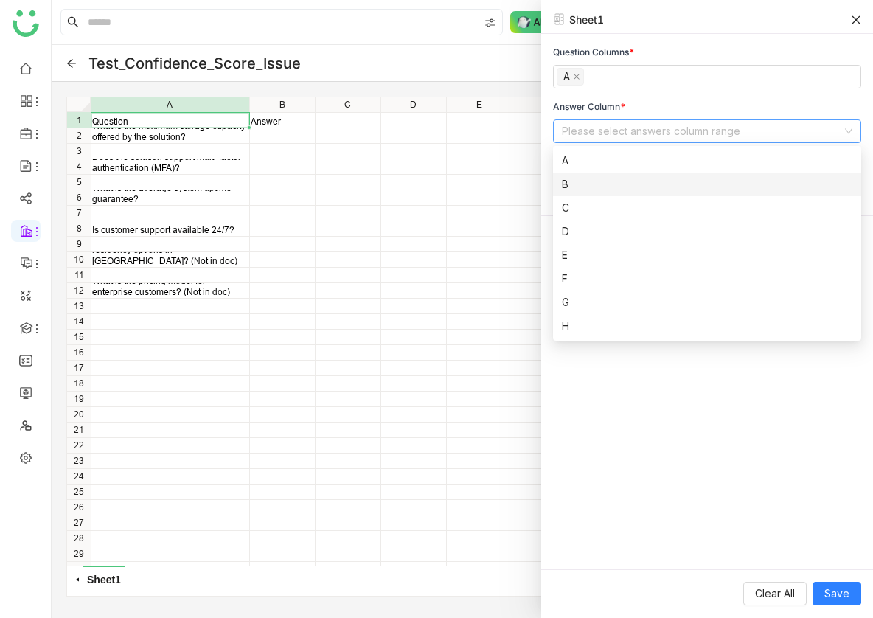
click at [622, 176] on div "B" at bounding box center [707, 184] width 290 height 16
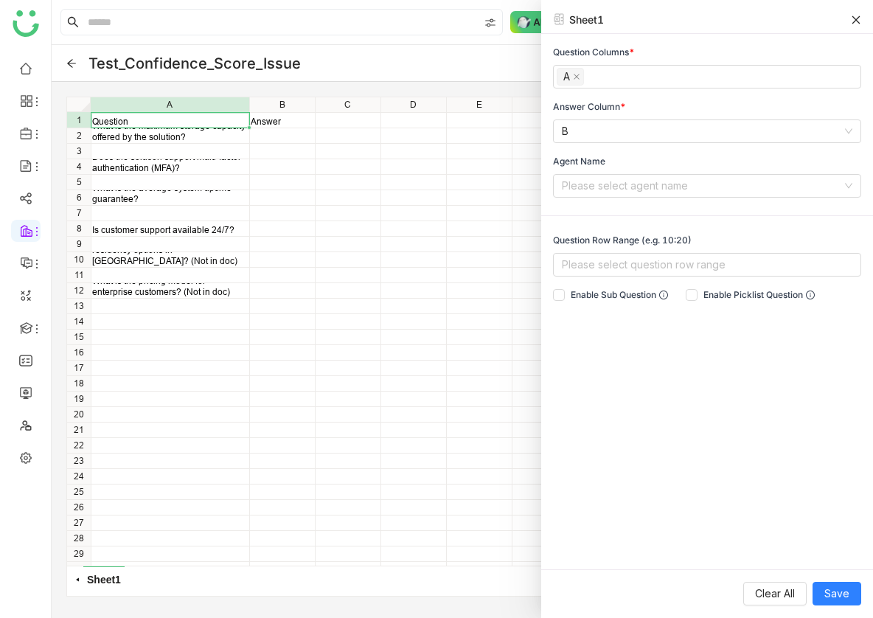
click at [647, 490] on div "Question Columns * A Answer Column * B Agent Name Please select agent name Ques…" at bounding box center [707, 301] width 332 height 535
click at [637, 183] on input at bounding box center [702, 186] width 280 height 22
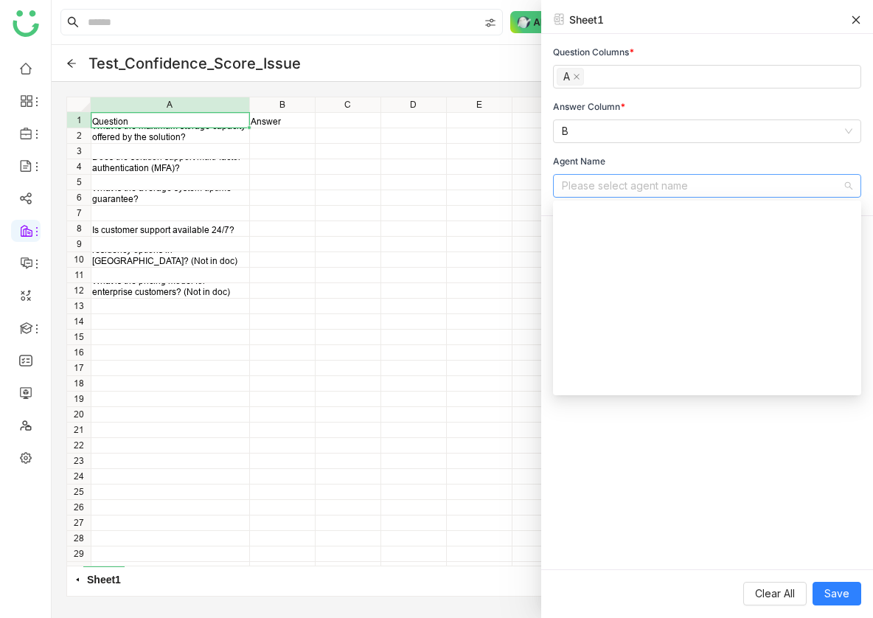
scroll to position [1156, 0]
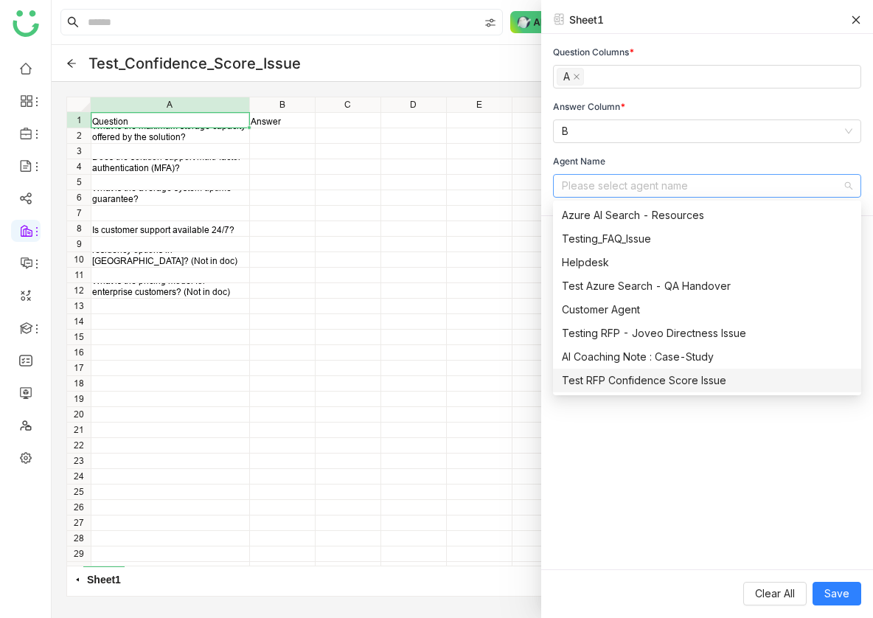
click at [650, 380] on div "Test RFP Confidence Score Issue" at bounding box center [707, 380] width 290 height 16
click at [650, 483] on div "Question Columns * A Answer Column * B Agent Name Test RFP Confidence Score Iss…" at bounding box center [707, 301] width 332 height 535
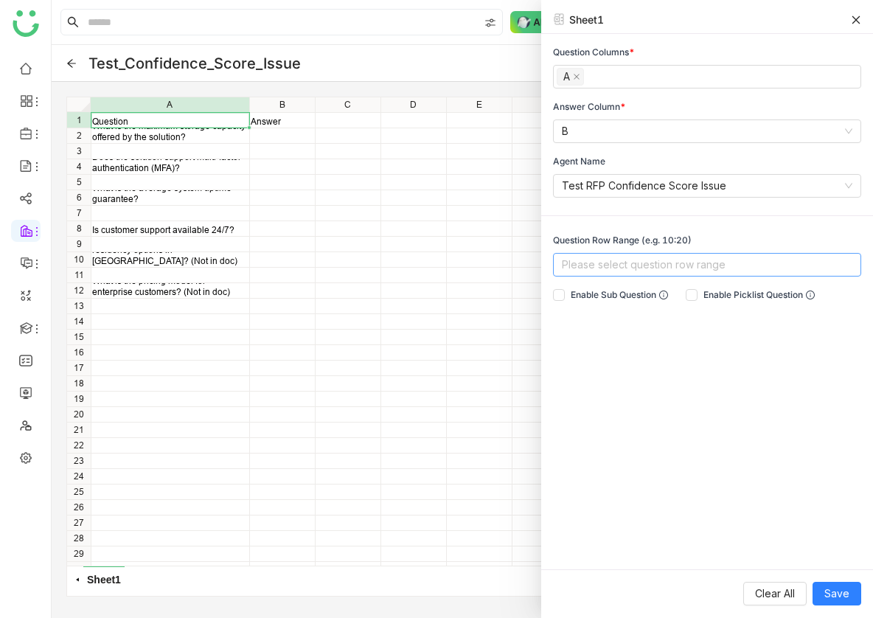
click at [617, 271] on nz-select-top-control "Please select question row range" at bounding box center [707, 265] width 308 height 24
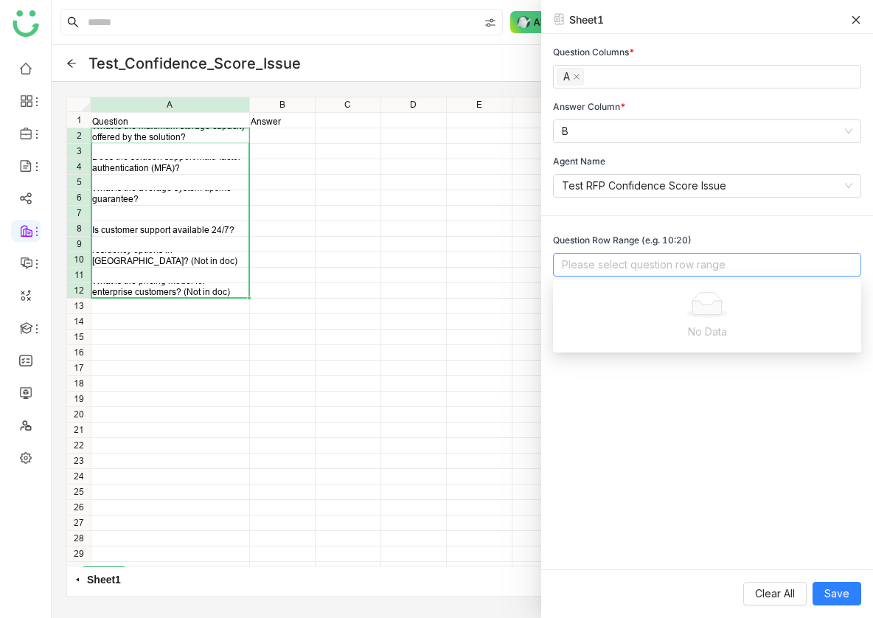
drag, startPoint x: 189, startPoint y: 140, endPoint x: 192, endPoint y: 288, distance: 148.2
click at [192, 288] on div "Question Answer What is the maximum storage capacity offered by the solution? D…" at bounding box center [438, 331] width 743 height 468
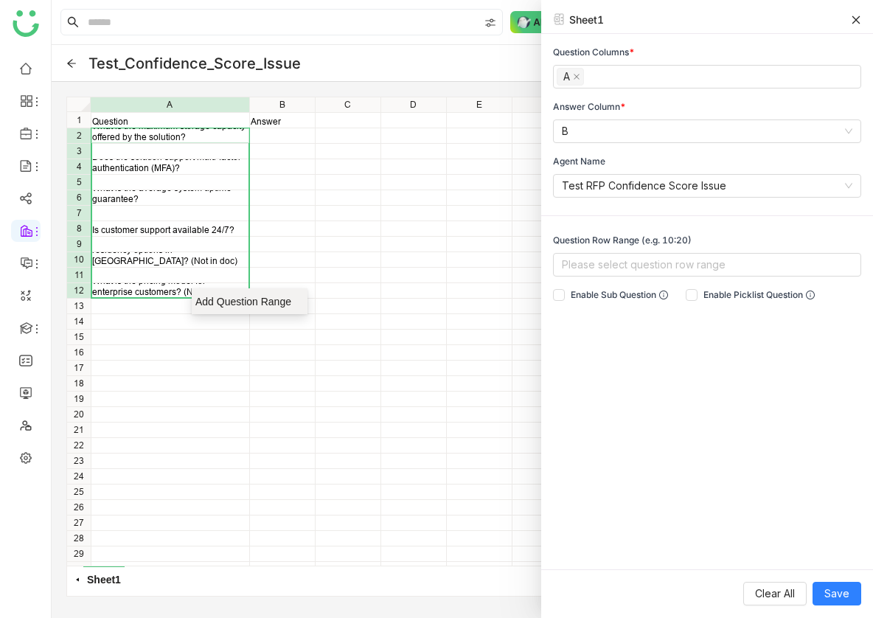
click at [220, 291] on span "Add Question Range" at bounding box center [250, 301] width 116 height 26
click at [587, 324] on div "Question Columns * A Answer Column * B Agent Name Test RFP Confidence Score Iss…" at bounding box center [707, 301] width 332 height 535
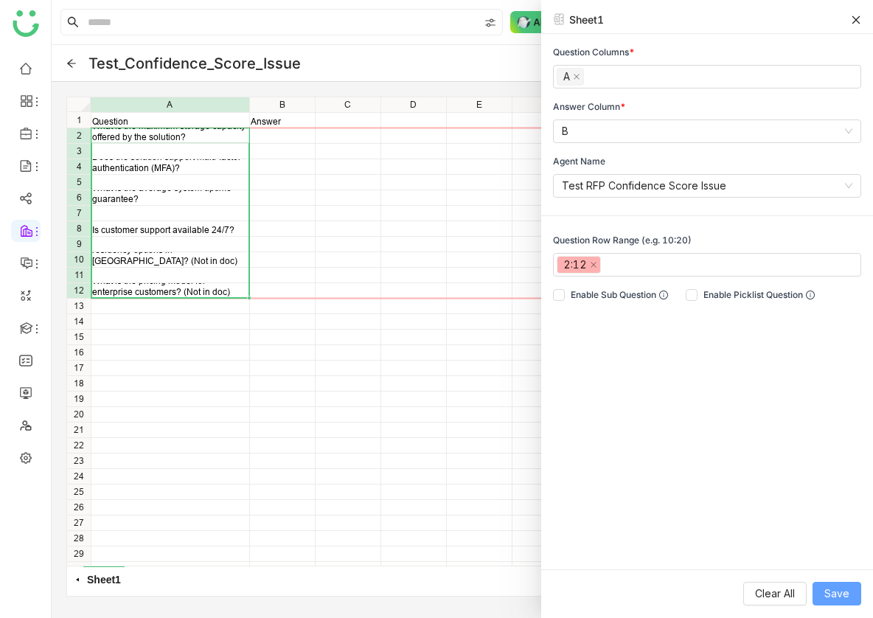
click at [823, 585] on button "Save" at bounding box center [836, 594] width 49 height 24
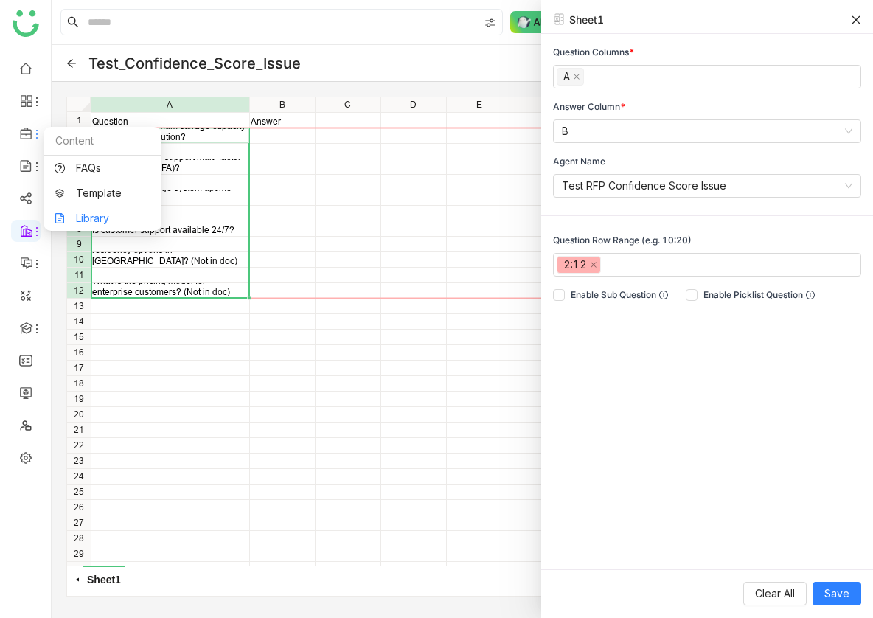
click at [102, 219] on link "Library" at bounding box center [103, 218] width 96 height 10
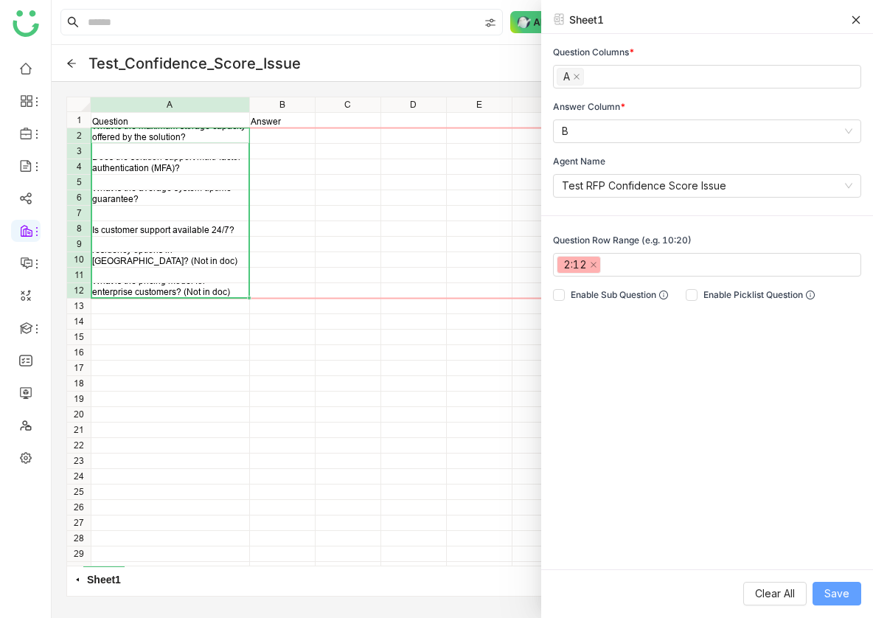
click at [832, 602] on button "Save" at bounding box center [836, 594] width 49 height 24
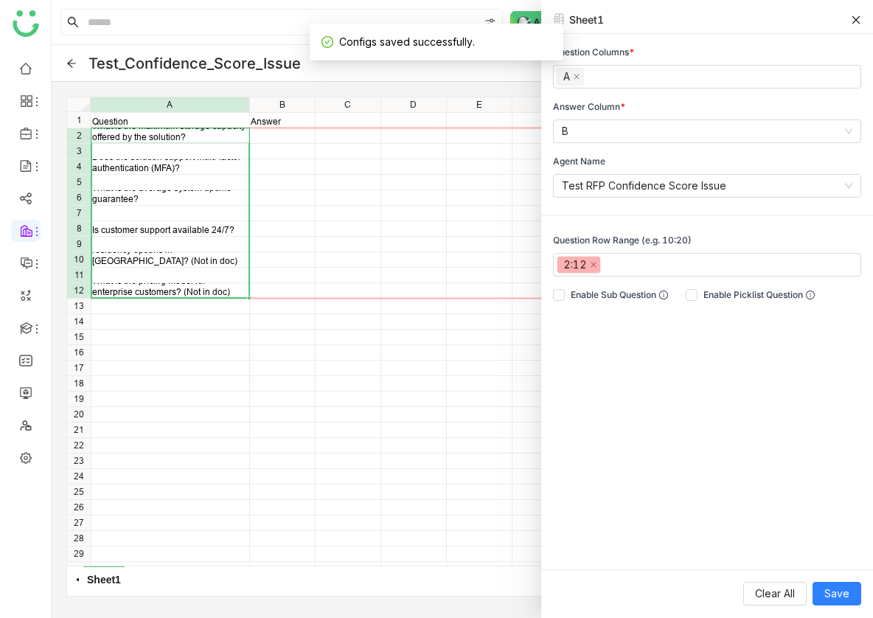
click at [865, 21] on div "Sheet1" at bounding box center [707, 23] width 332 height 22
click at [859, 21] on icon at bounding box center [856, 20] width 10 height 10
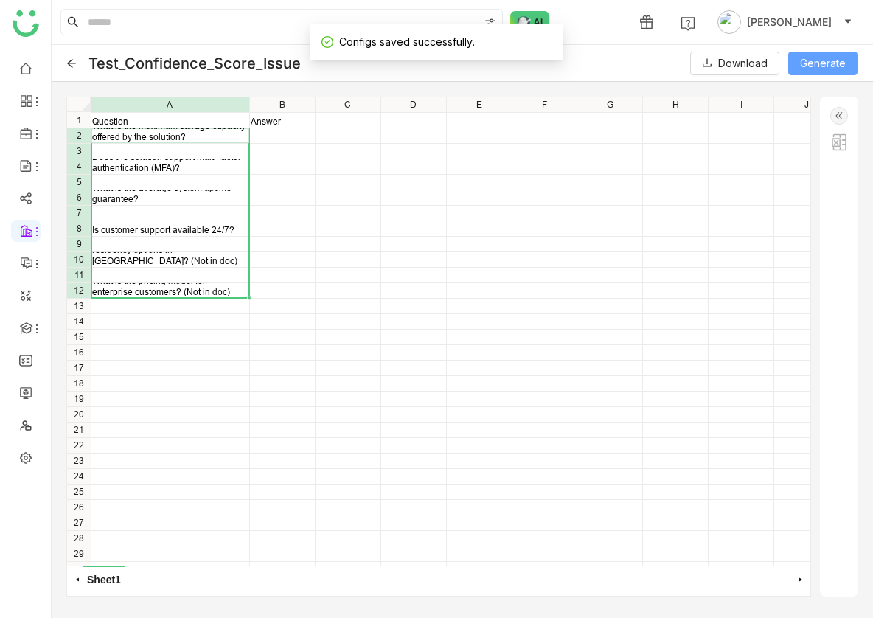
click at [793, 67] on button "Generate" at bounding box center [822, 64] width 69 height 24
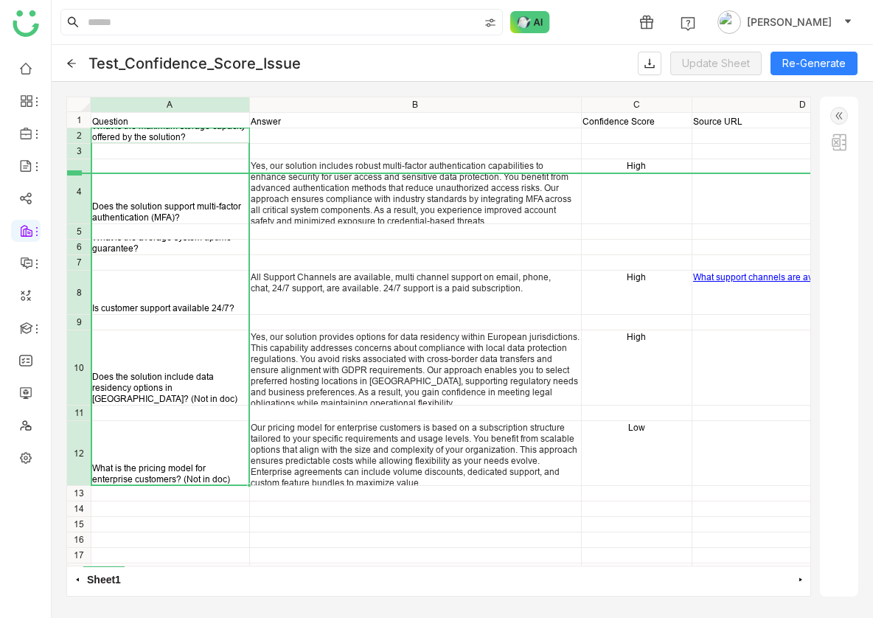
drag, startPoint x: 79, startPoint y: 145, endPoint x: 79, endPoint y: 170, distance: 25.1
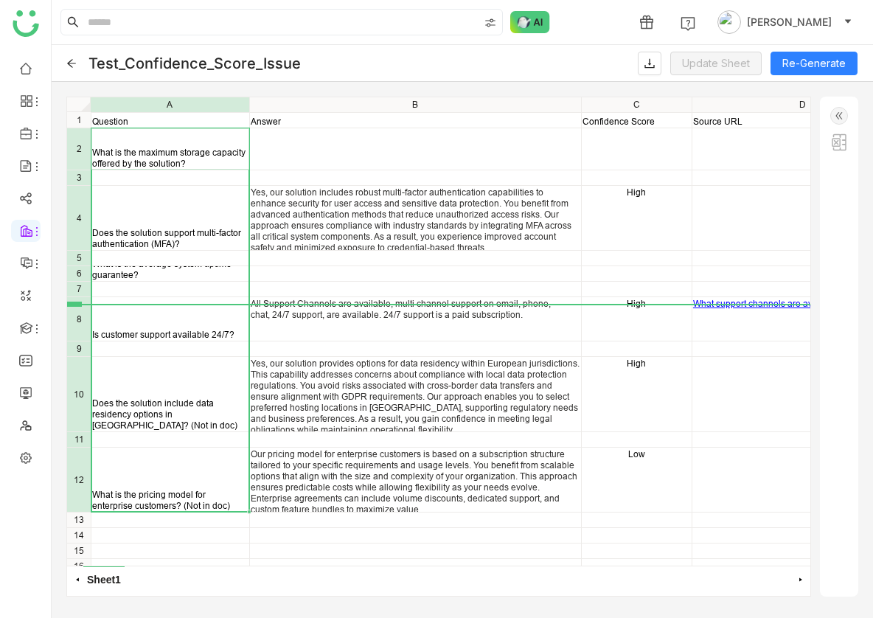
drag, startPoint x: 77, startPoint y: 279, endPoint x: 77, endPoint y: 302, distance: 22.1
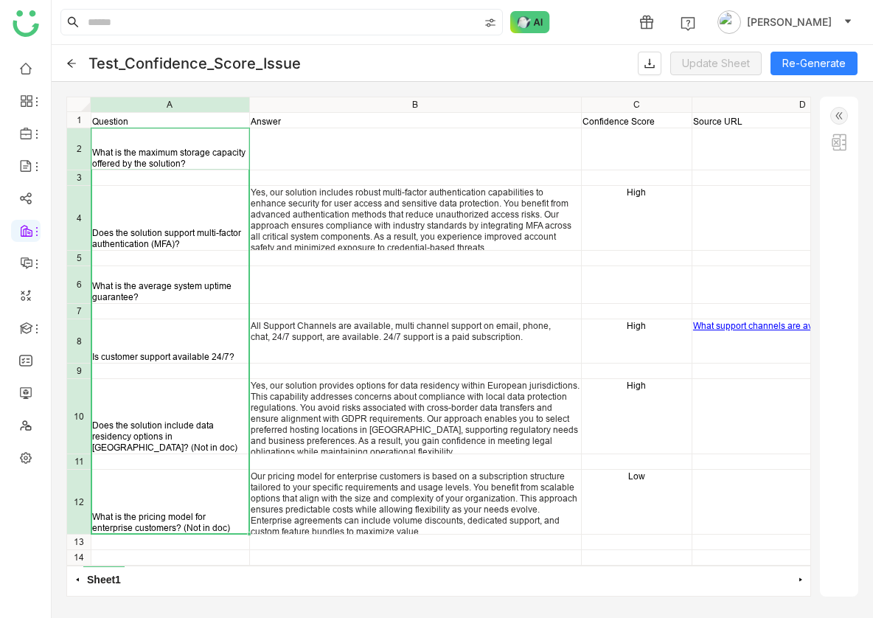
click at [339, 394] on div "Yes, our solution provides options for data residency within European jurisdict…" at bounding box center [416, 418] width 330 height 77
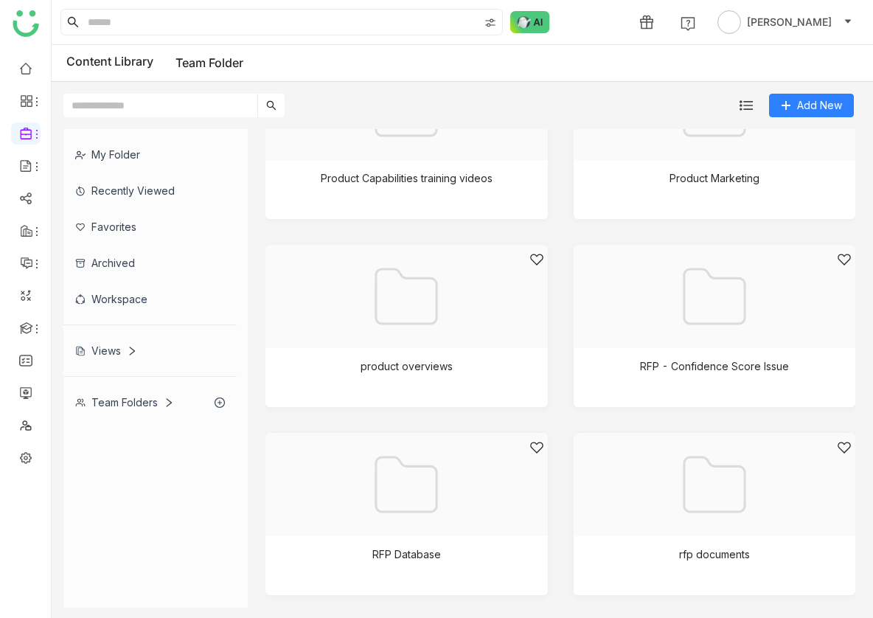
scroll to position [3228, 0]
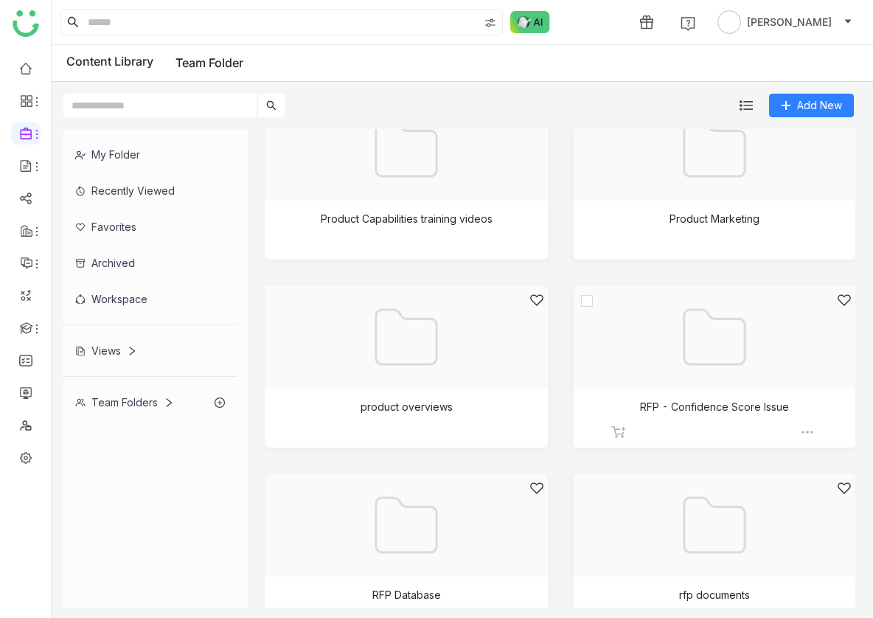
click at [655, 361] on div at bounding box center [709, 355] width 257 height 125
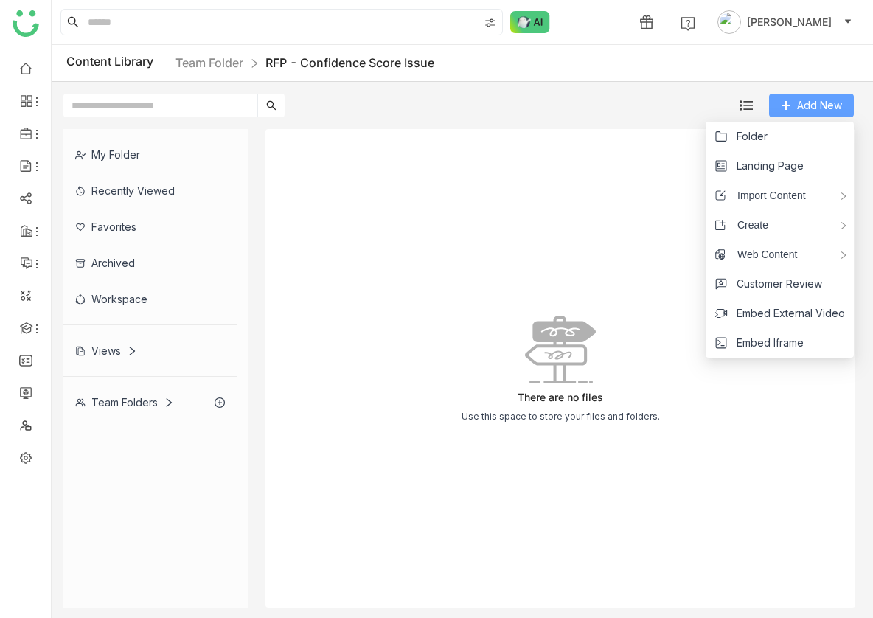
click at [786, 107] on icon at bounding box center [785, 105] width 1 height 8
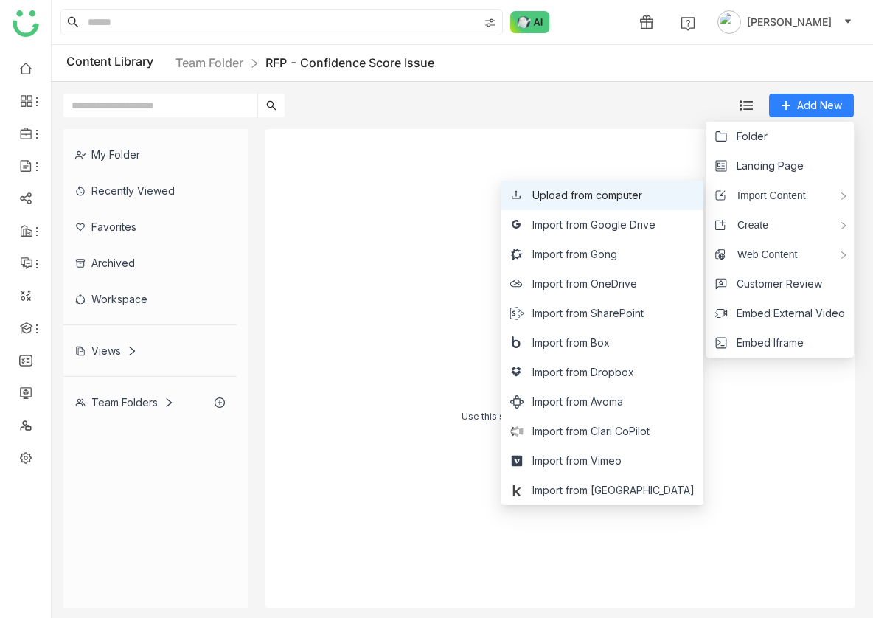
click at [619, 203] on li "Upload from computer" at bounding box center [602, 195] width 202 height 29
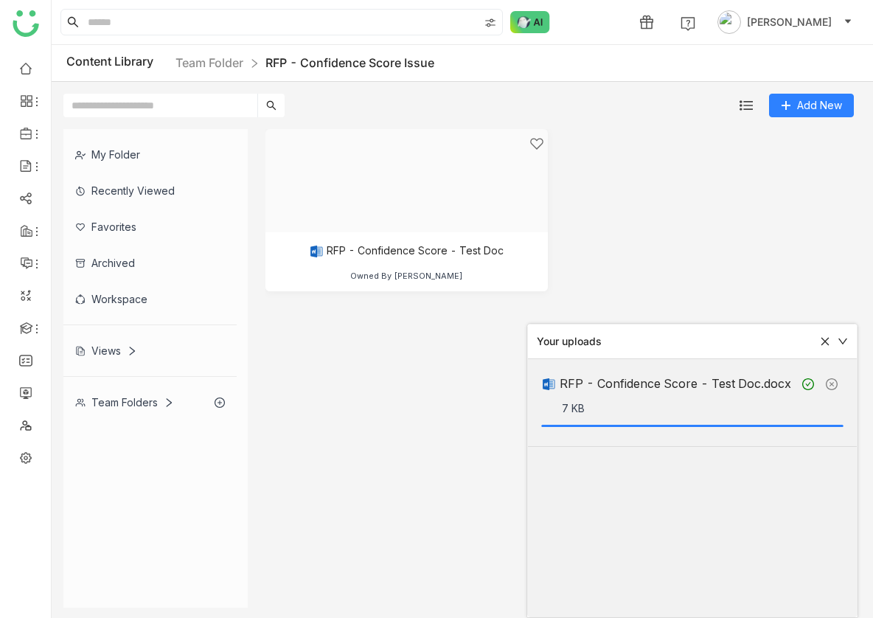
click at [825, 339] on icon at bounding box center [825, 341] width 10 height 10
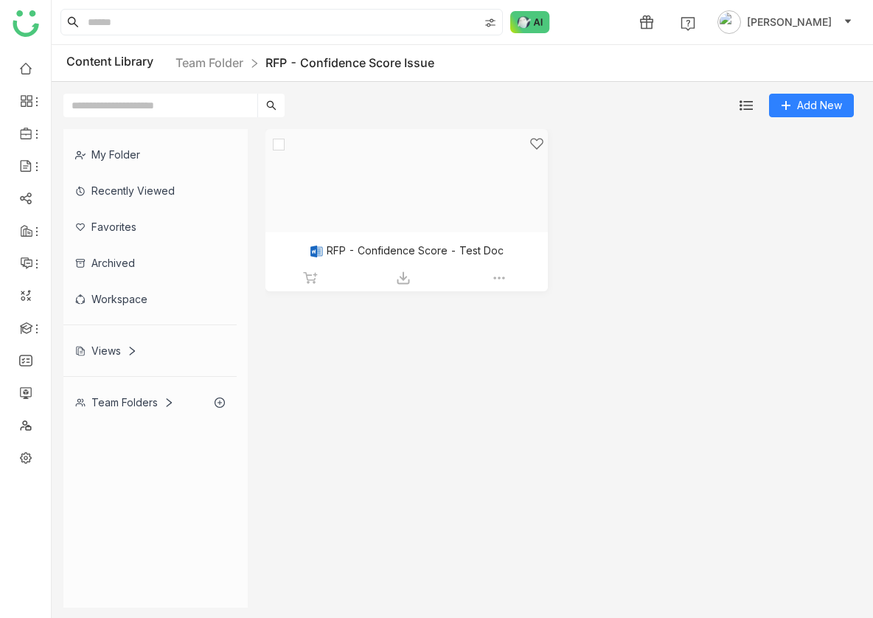
click at [427, 164] on div at bounding box center [401, 198] width 257 height 125
